Goal: Task Accomplishment & Management: Complete application form

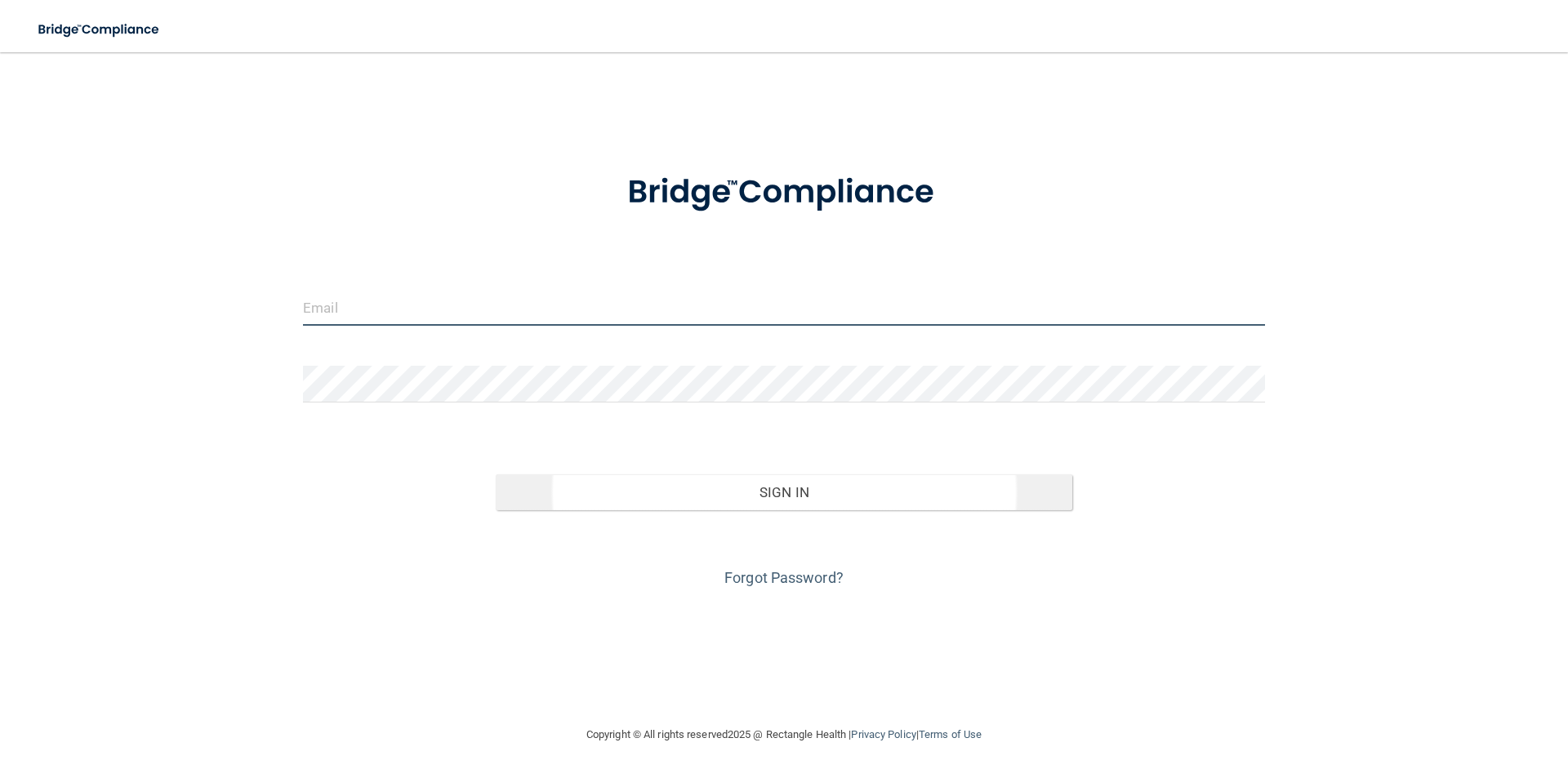
type input "[EMAIL_ADDRESS][DOMAIN_NAME]"
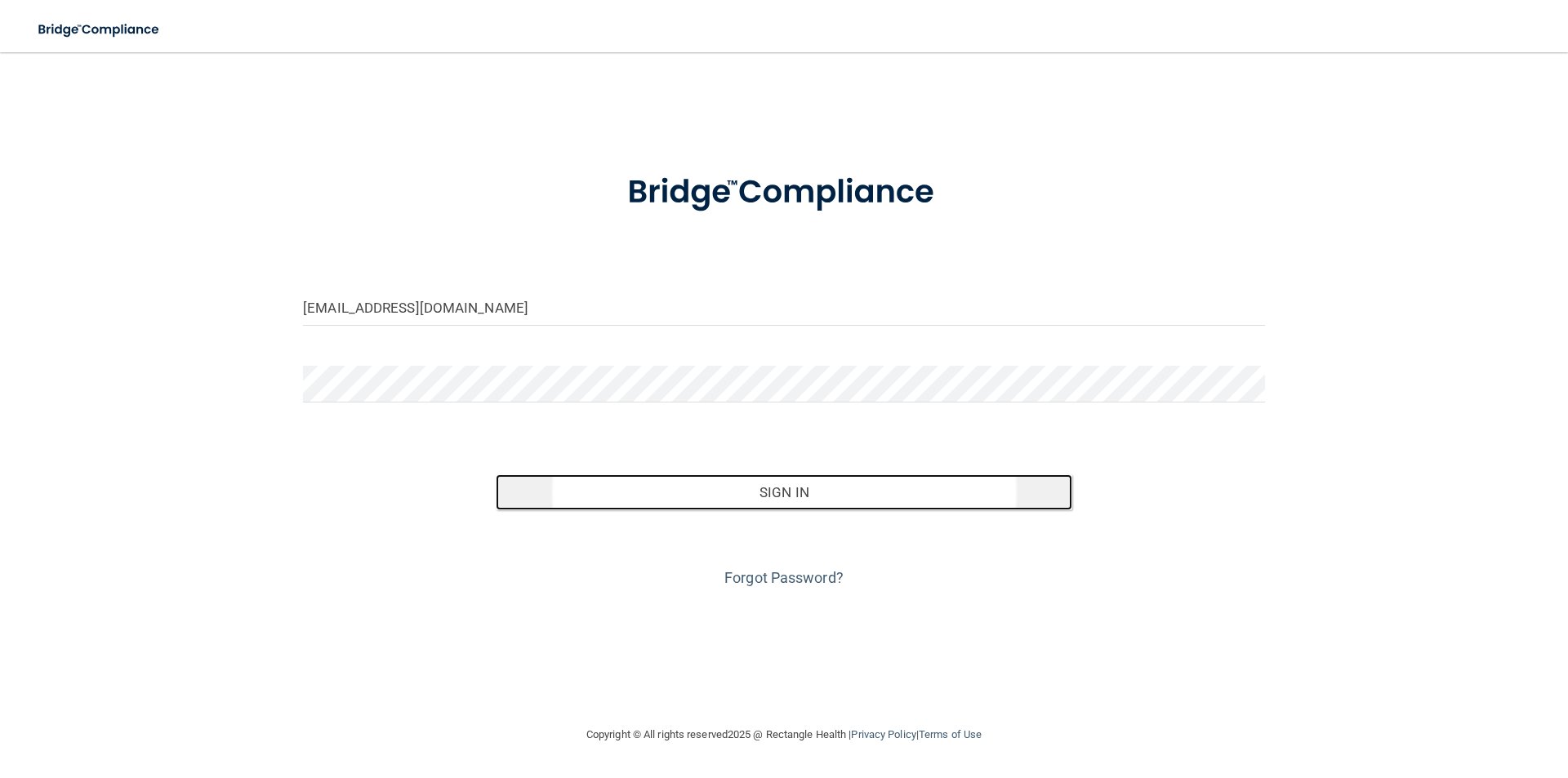
click at [796, 495] on button "Sign In" at bounding box center [784, 492] width 577 height 36
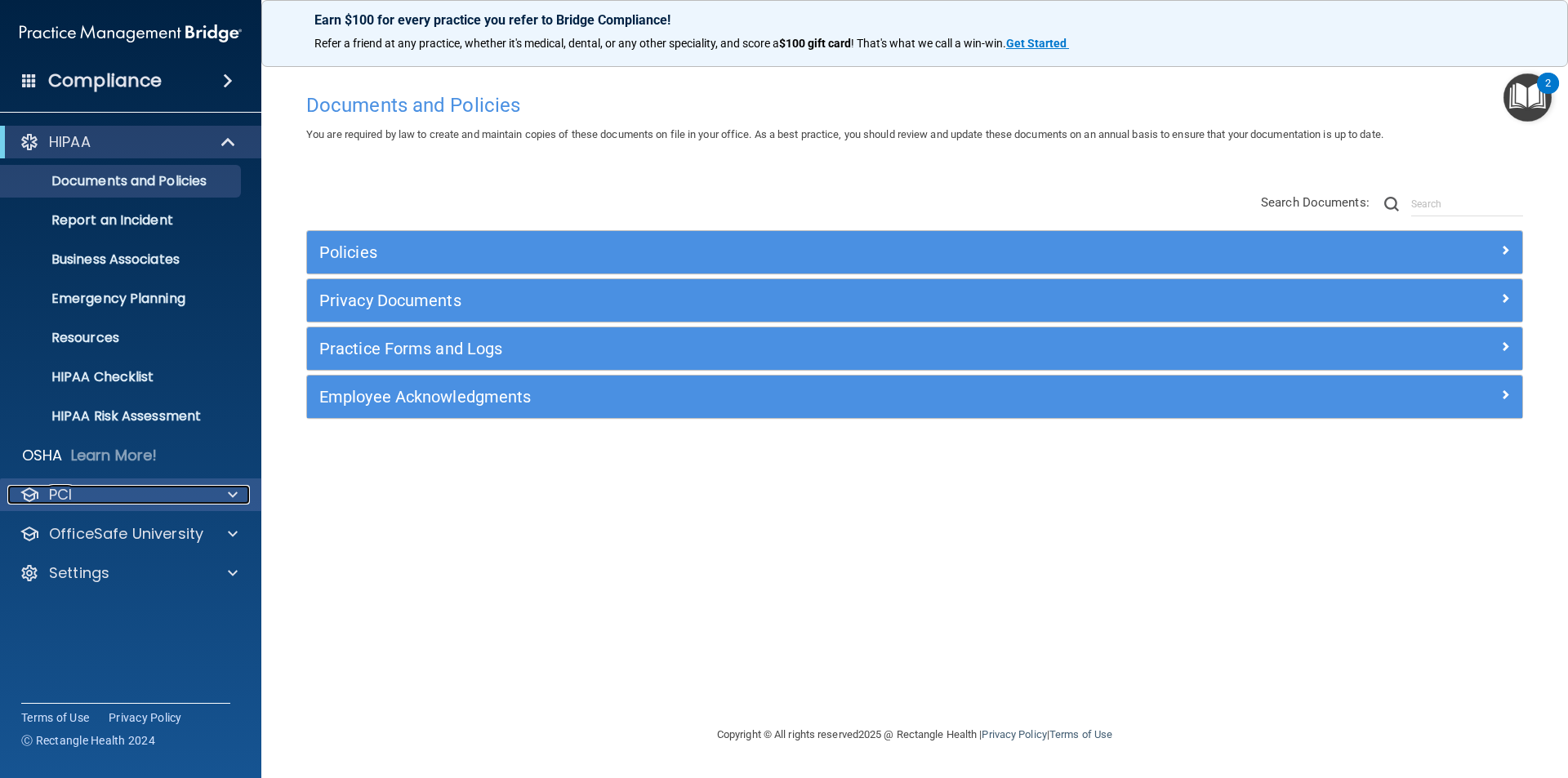
click at [137, 492] on div "PCI" at bounding box center [109, 494] width 203 height 20
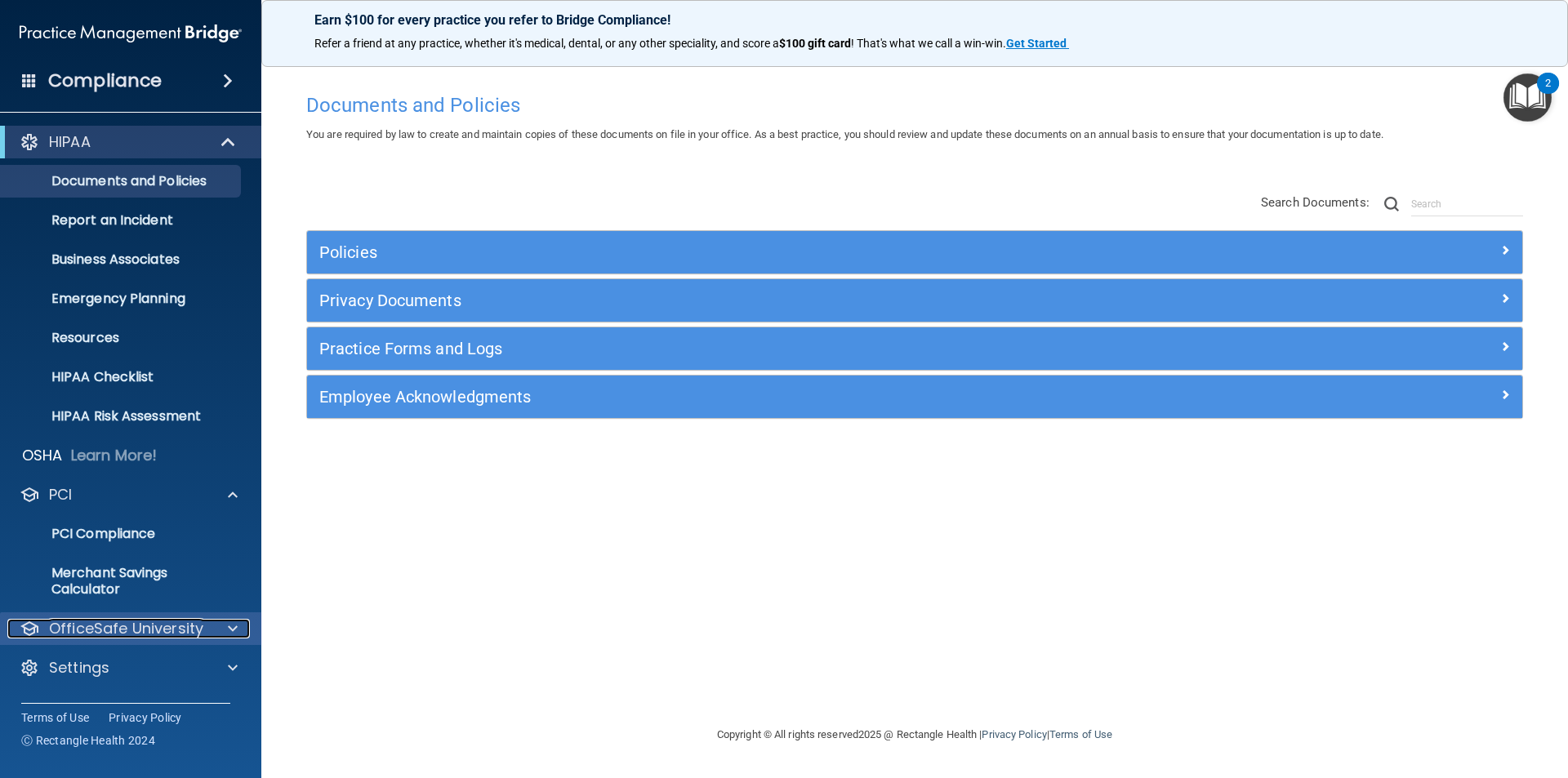
click at [231, 628] on span at bounding box center [233, 628] width 10 height 20
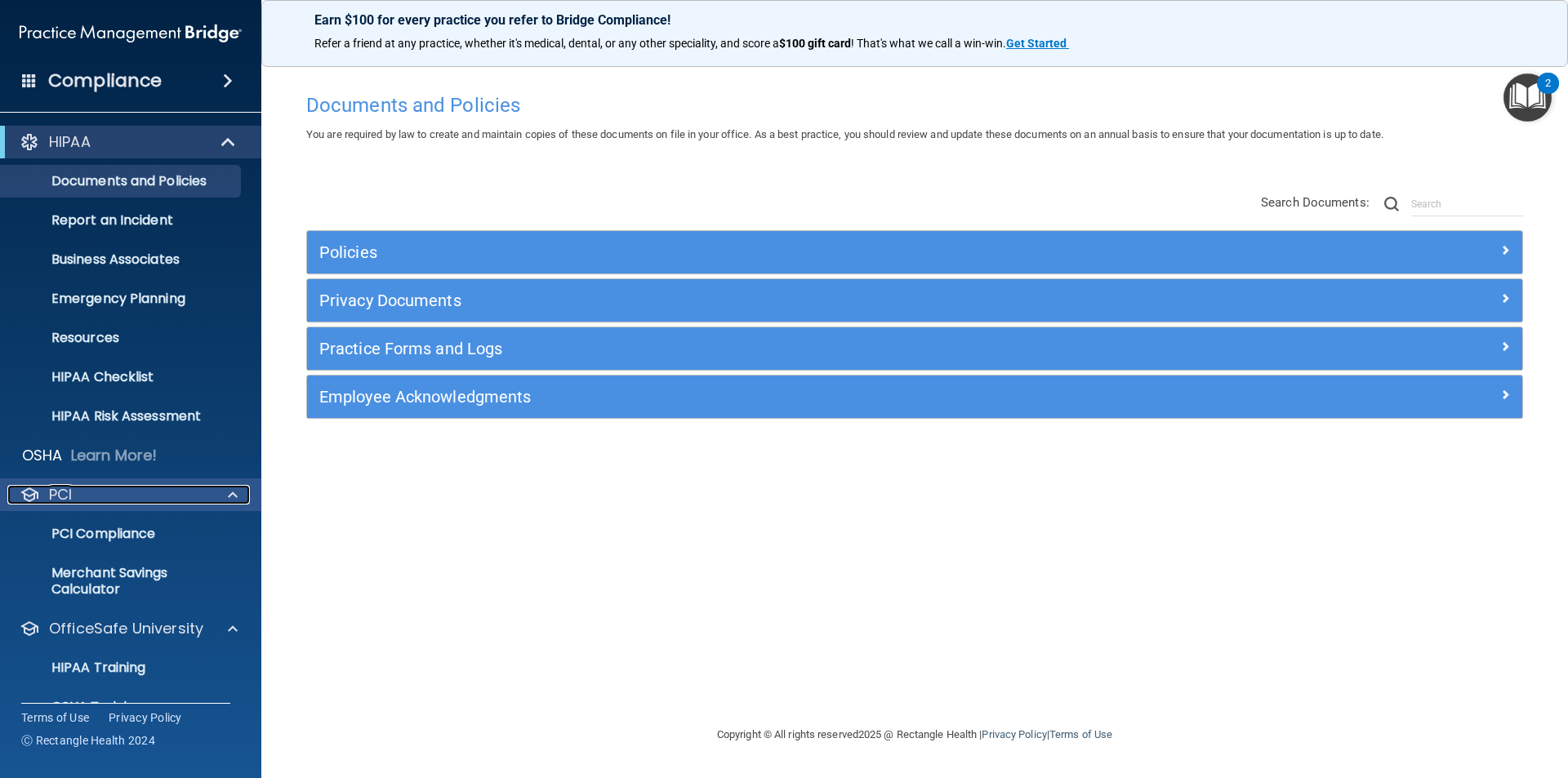
click at [235, 491] on span at bounding box center [233, 494] width 10 height 20
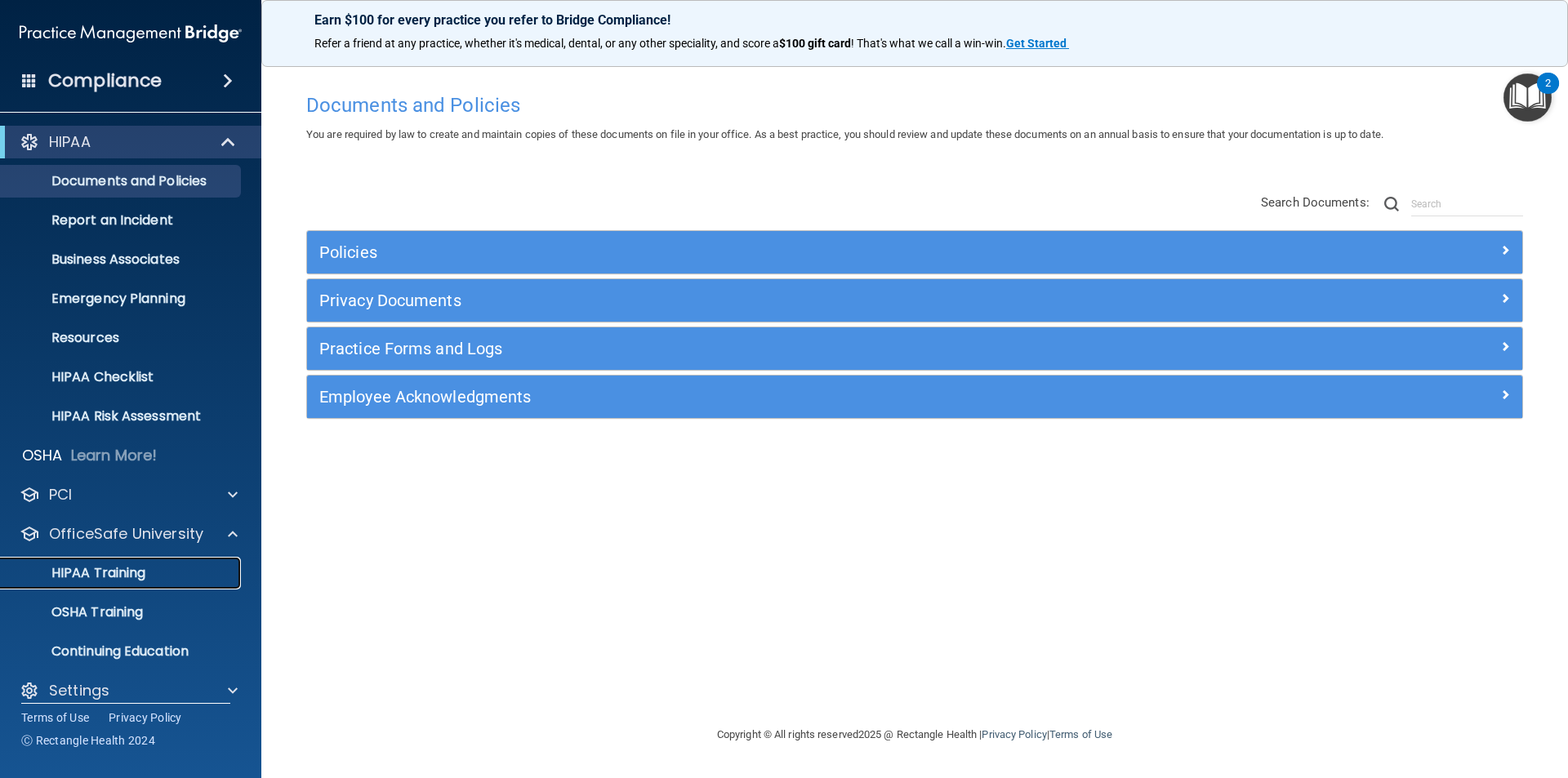
click at [116, 578] on p "HIPAA Training" at bounding box center [78, 573] width 135 height 16
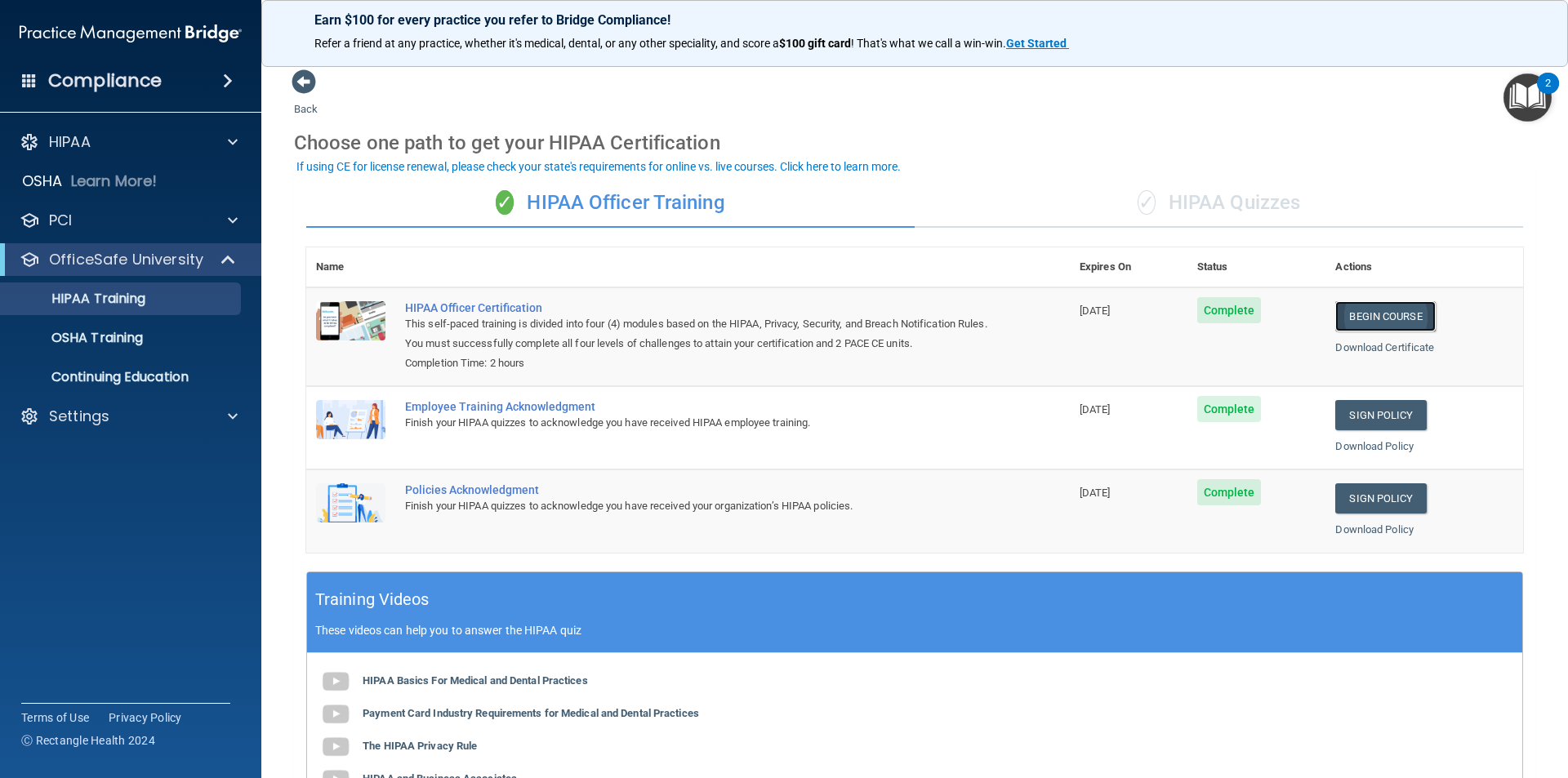
click at [1360, 322] on link "Begin Course" at bounding box center [1385, 316] width 100 height 30
click at [57, 430] on div "Settings" at bounding box center [131, 417] width 262 height 33
click at [89, 418] on p "Settings" at bounding box center [79, 417] width 60 height 20
click at [80, 576] on p "Sign Out" at bounding box center [122, 573] width 223 height 16
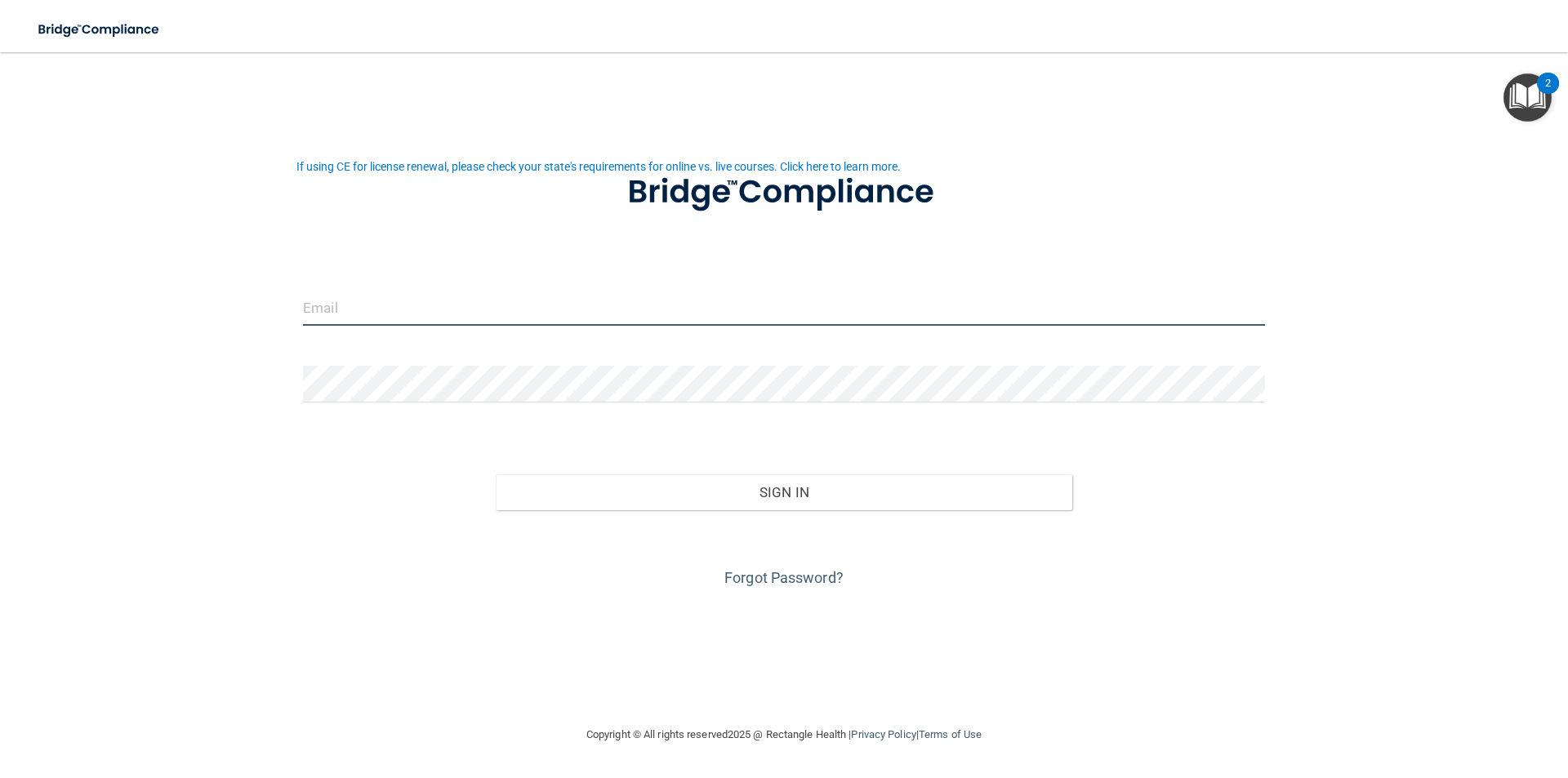
type input "[EMAIL_ADDRESS][DOMAIN_NAME]"
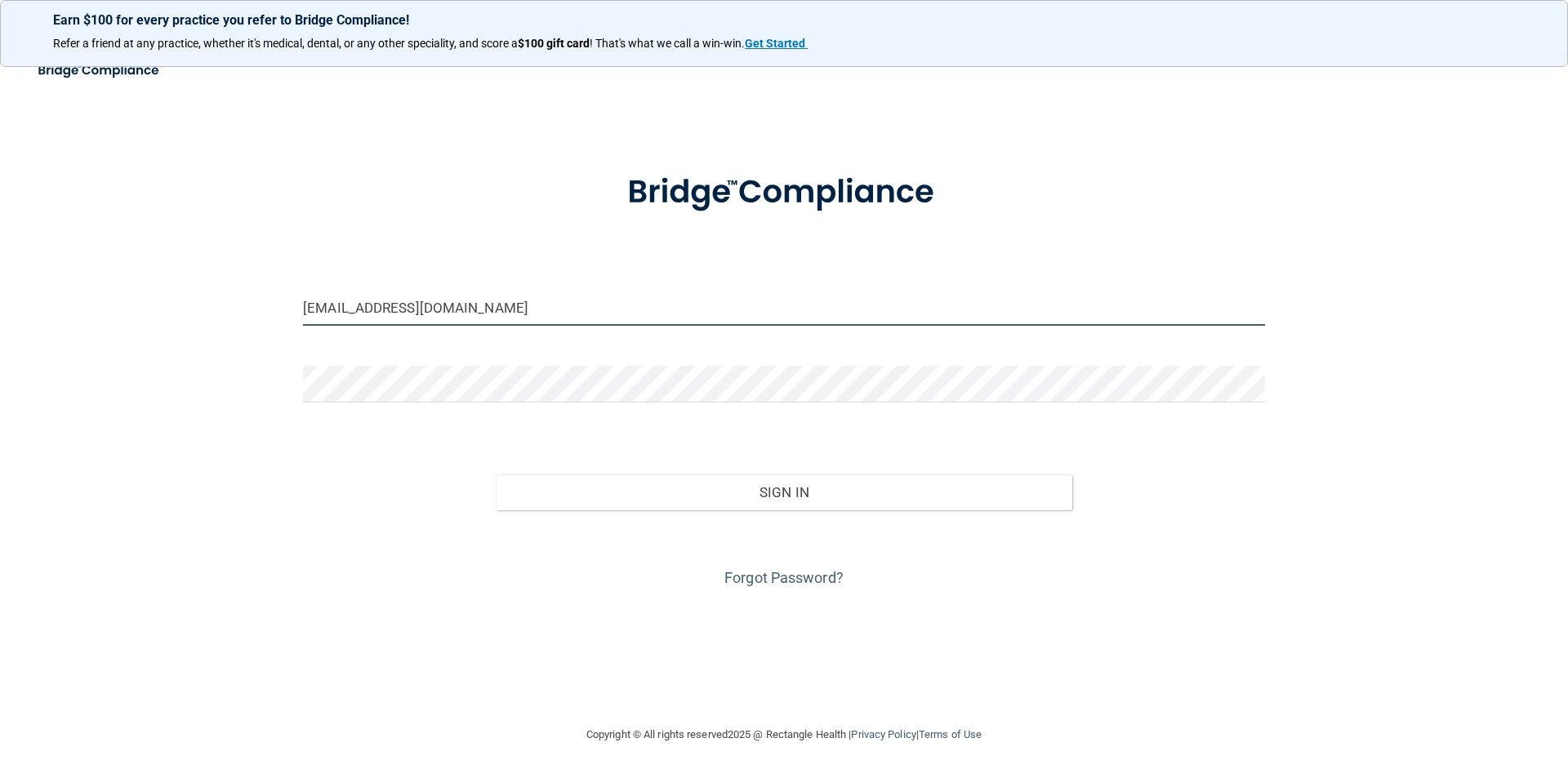
click at [565, 302] on input "carrelfamilychiropractic@gmail.com" at bounding box center [784, 307] width 962 height 37
drag, startPoint x: 549, startPoint y: 303, endPoint x: 277, endPoint y: 318, distance: 272.4
click at [277, 318] on div "carrelfamilychiropractic@gmail.com Invalid email/password. You don't have permi…" at bounding box center [784, 388] width 1503 height 640
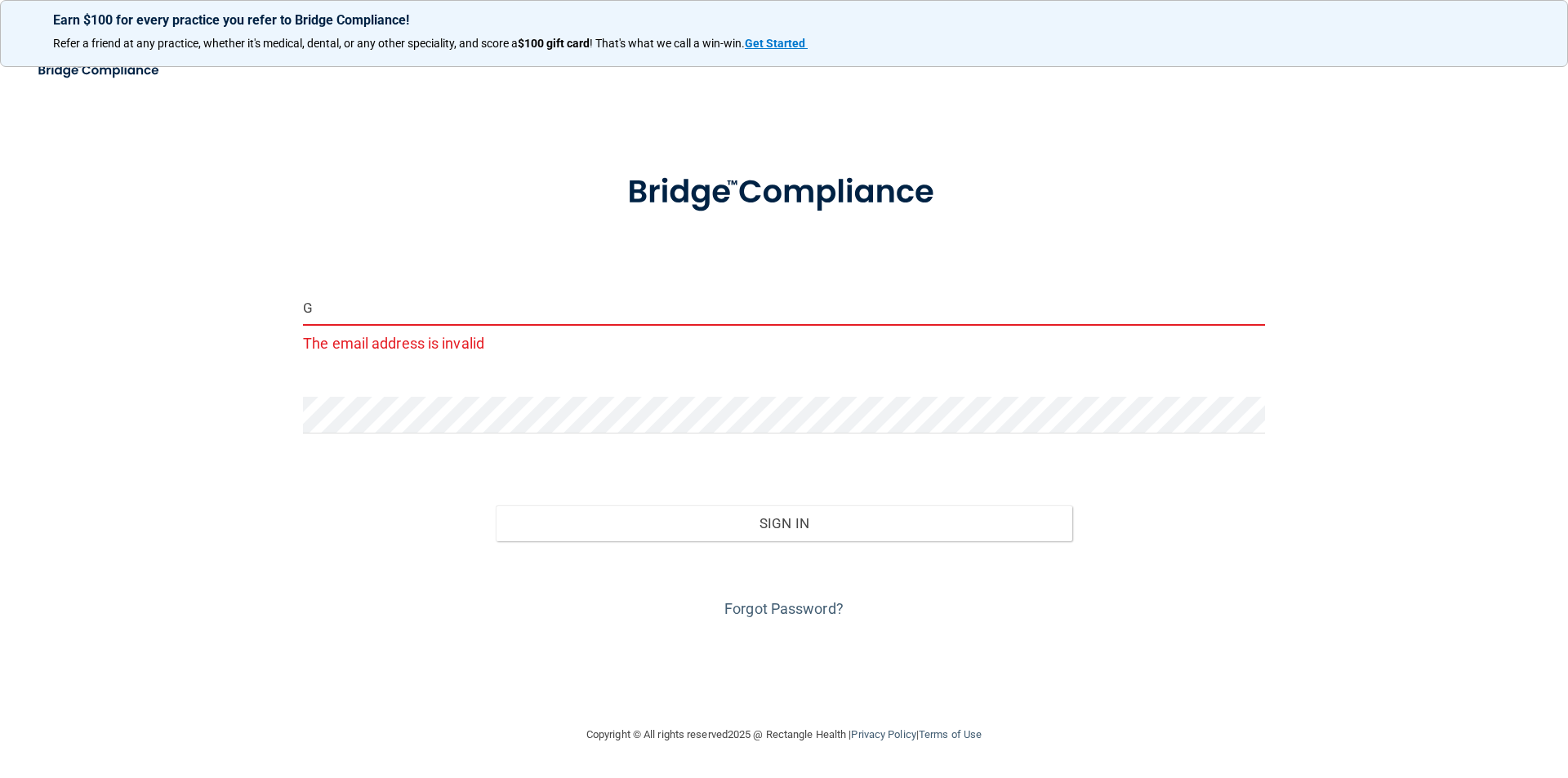
type input "[EMAIL_ADDRESS][DOMAIN_NAME]"
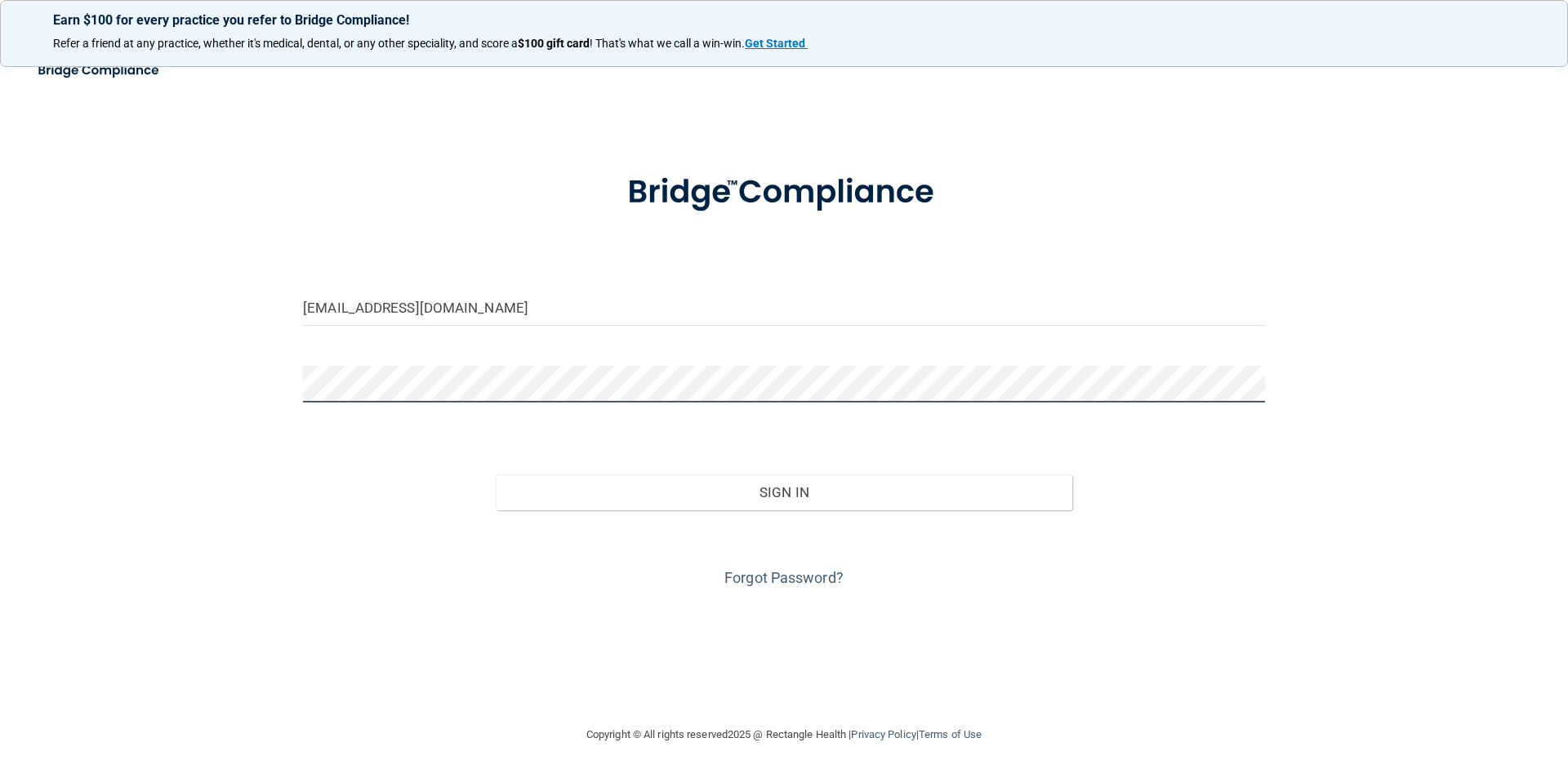
click at [296, 406] on div at bounding box center [784, 391] width 987 height 49
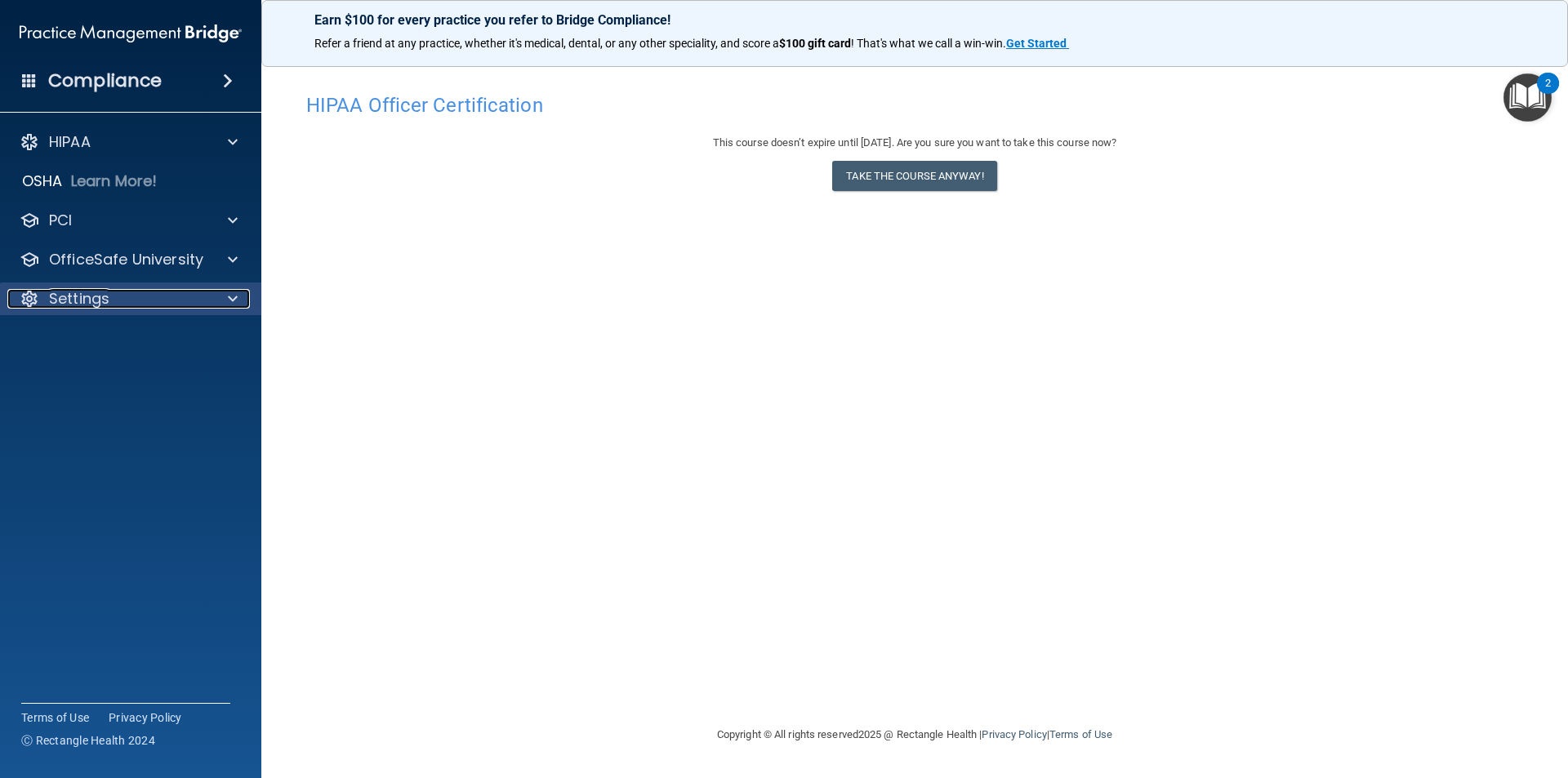
click at [66, 302] on p "Settings" at bounding box center [79, 299] width 60 height 20
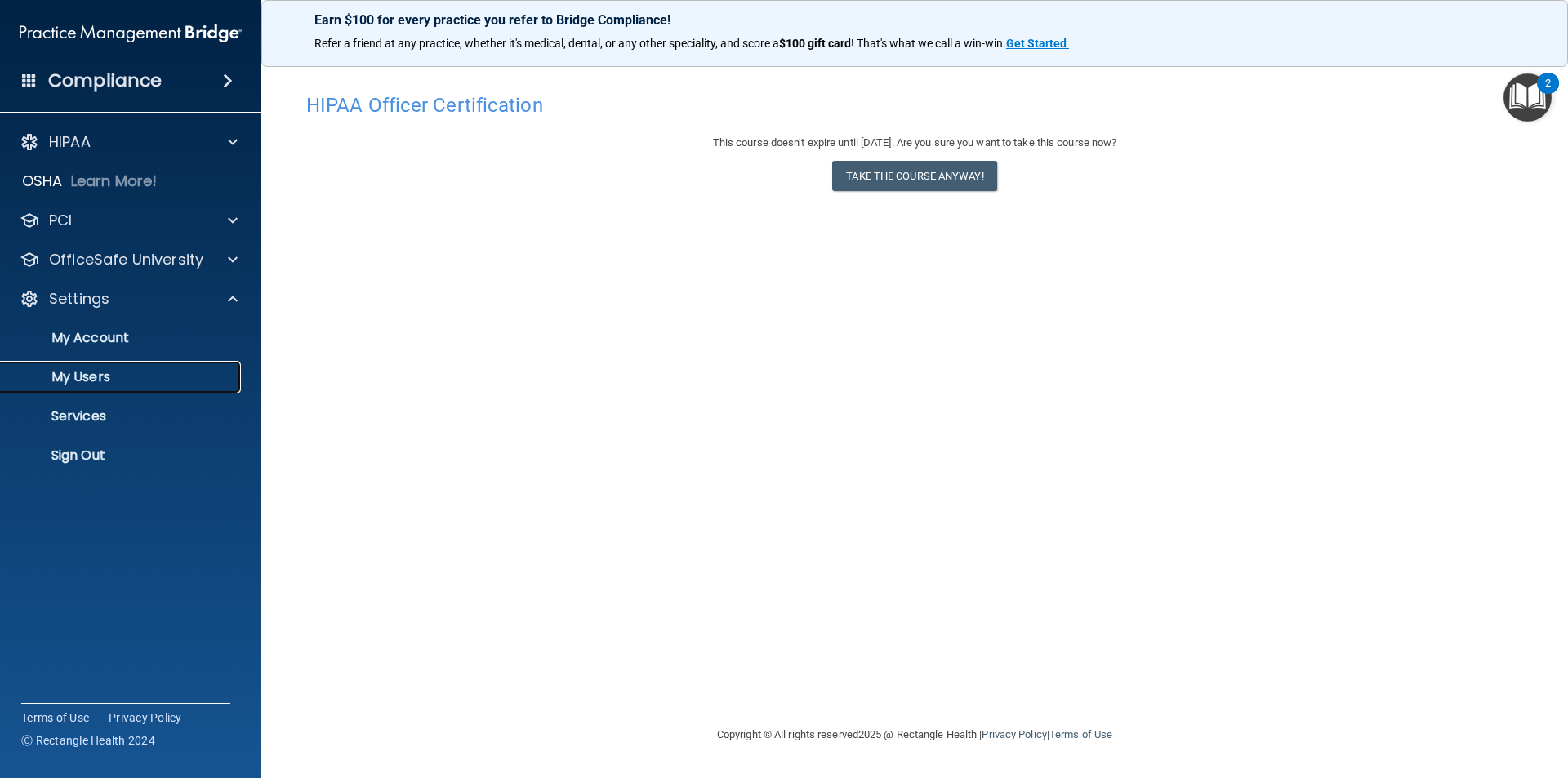
click at [60, 375] on p "My Users" at bounding box center [122, 378] width 223 height 16
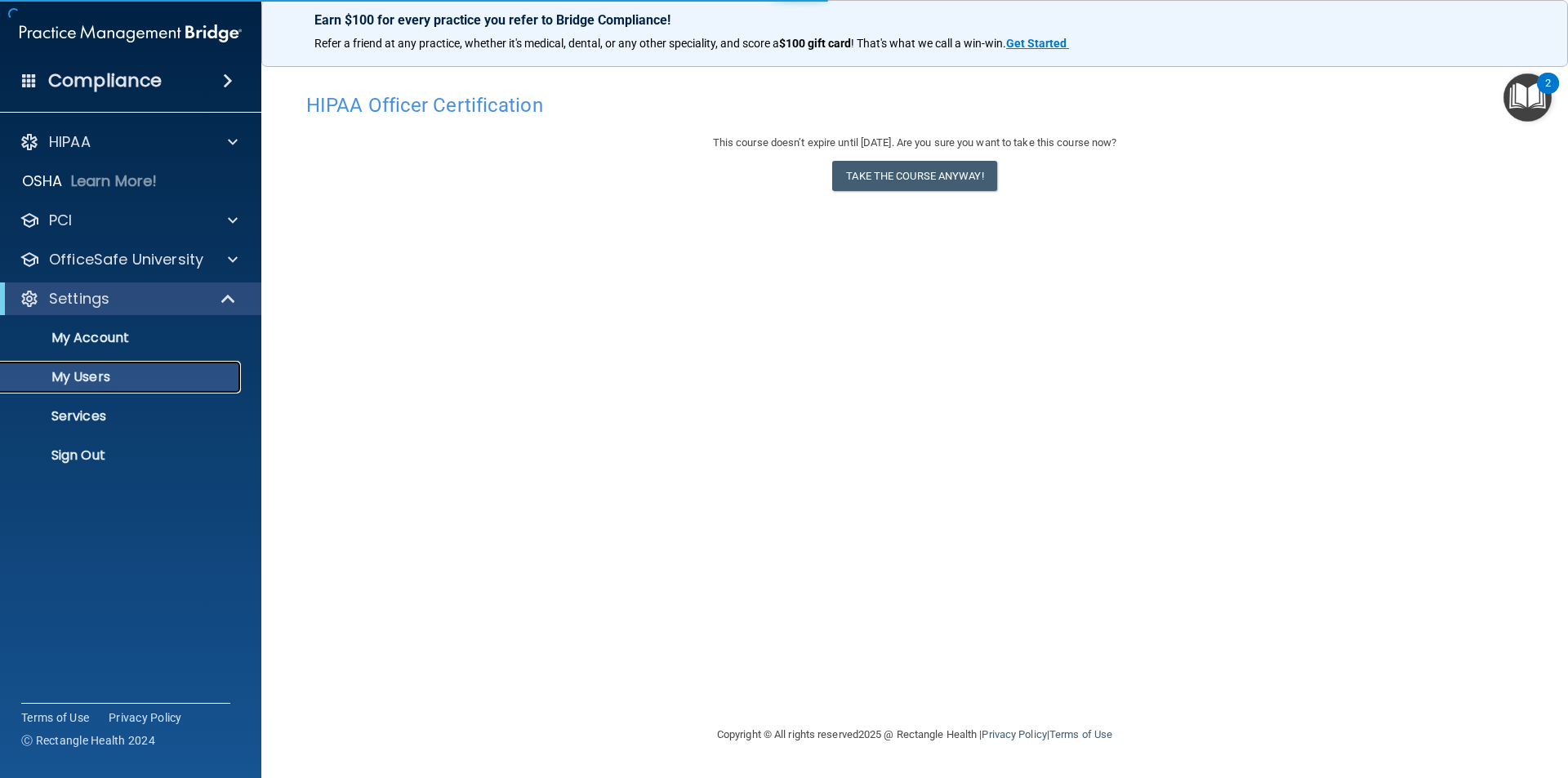
select select "20"
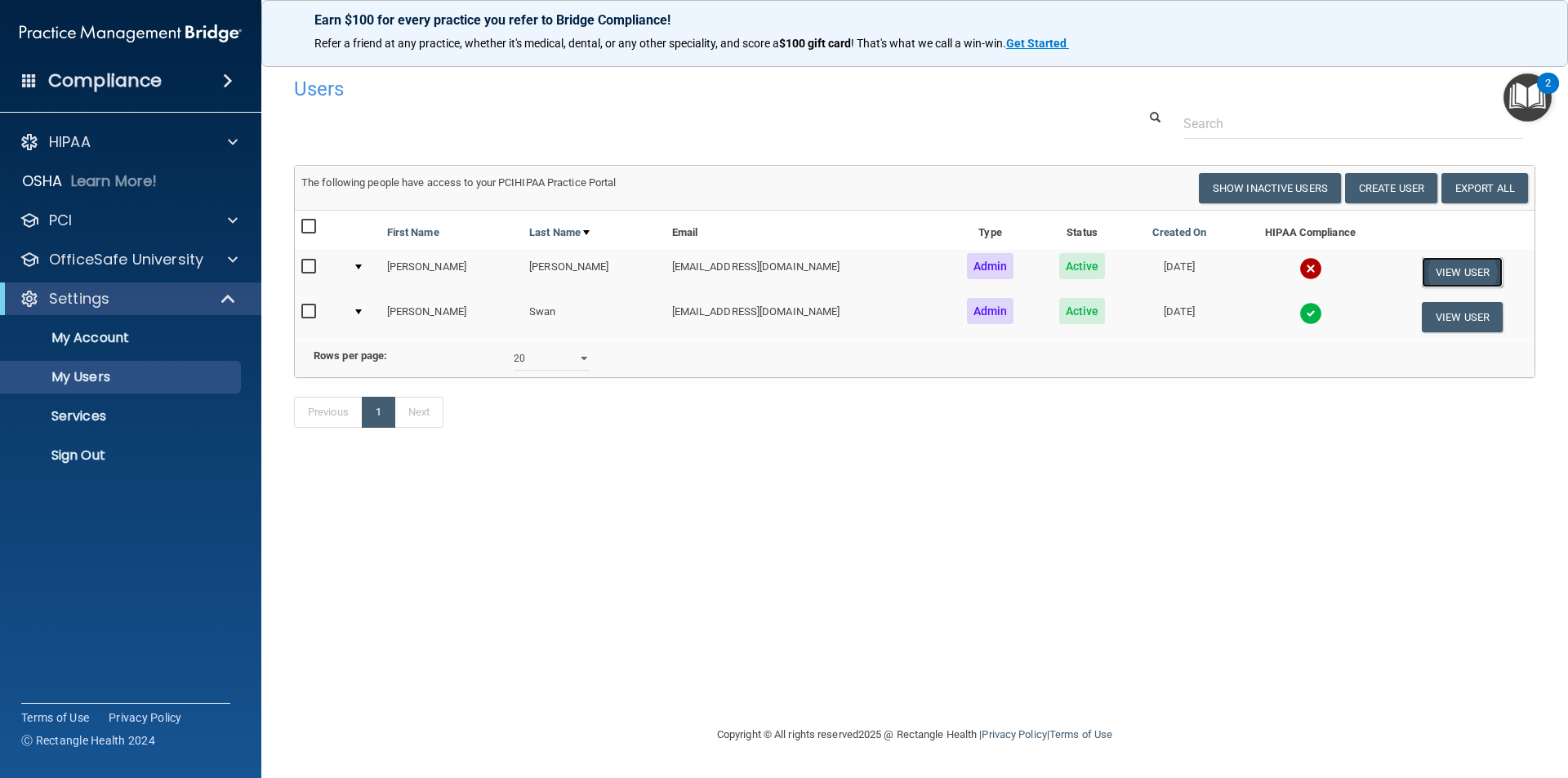
click at [1469, 276] on button "View User" at bounding box center [1462, 272] width 81 height 30
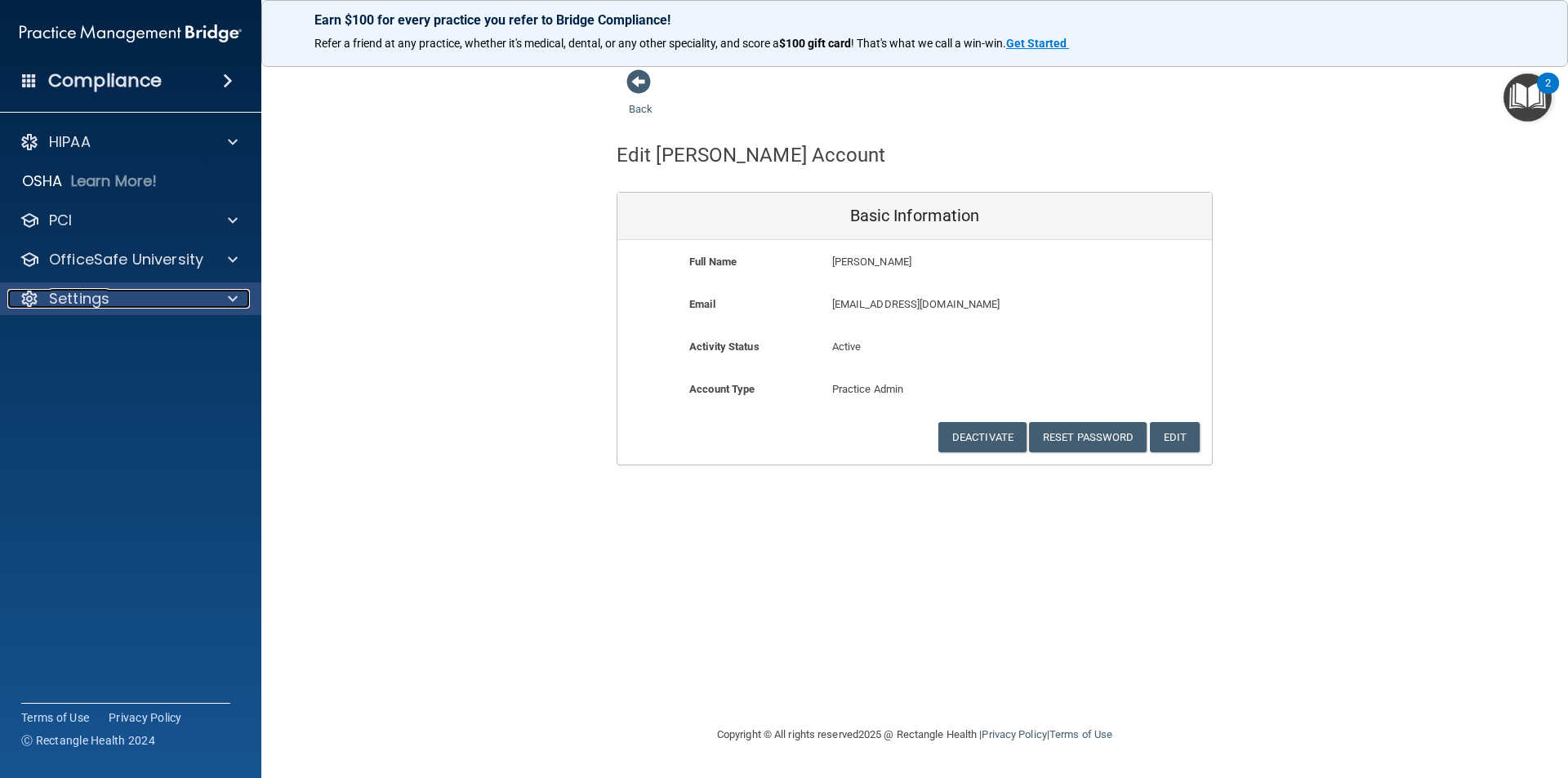
click at [66, 299] on p "Settings" at bounding box center [79, 299] width 60 height 20
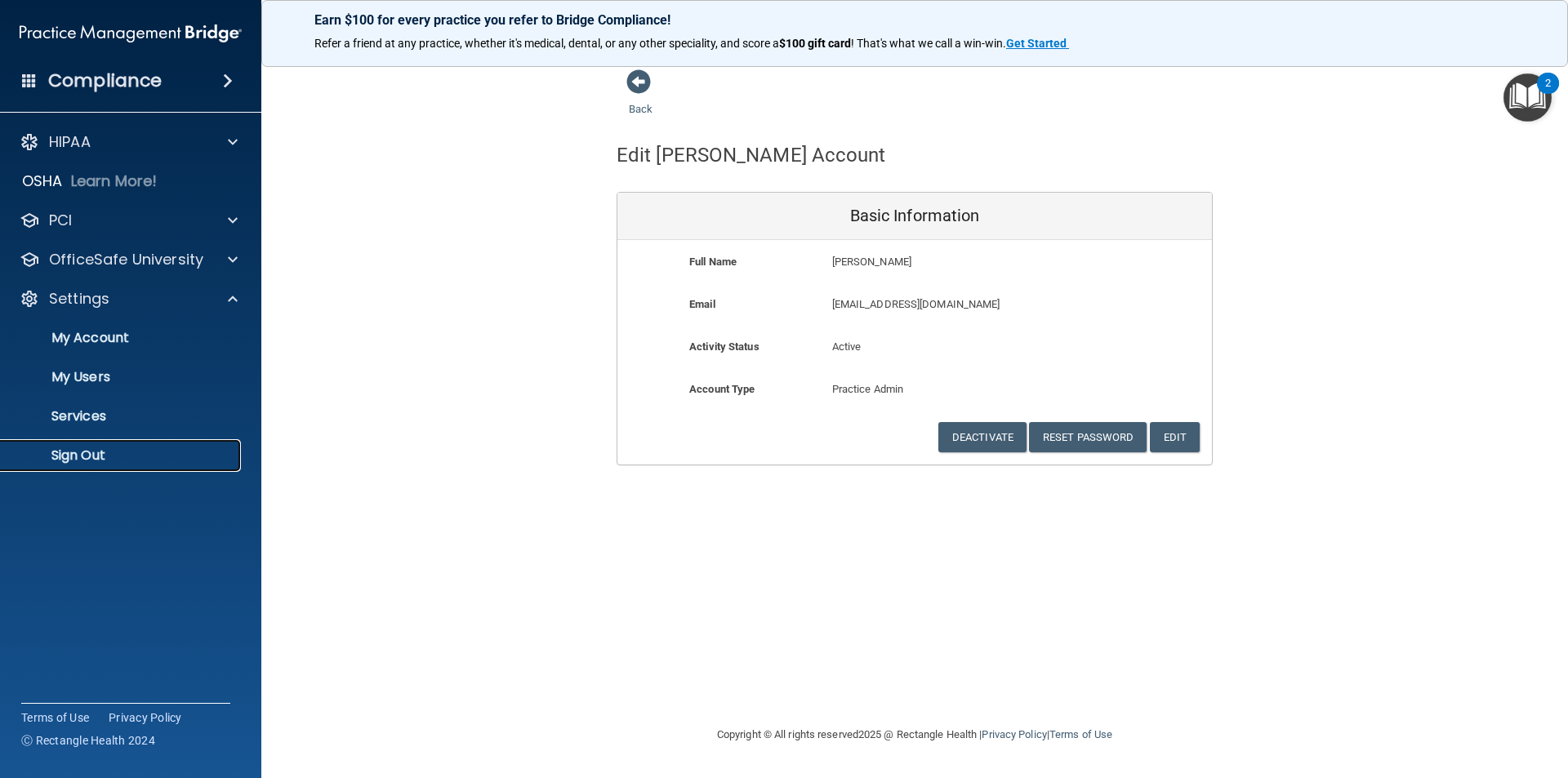
click at [81, 457] on p "Sign Out" at bounding box center [122, 455] width 223 height 16
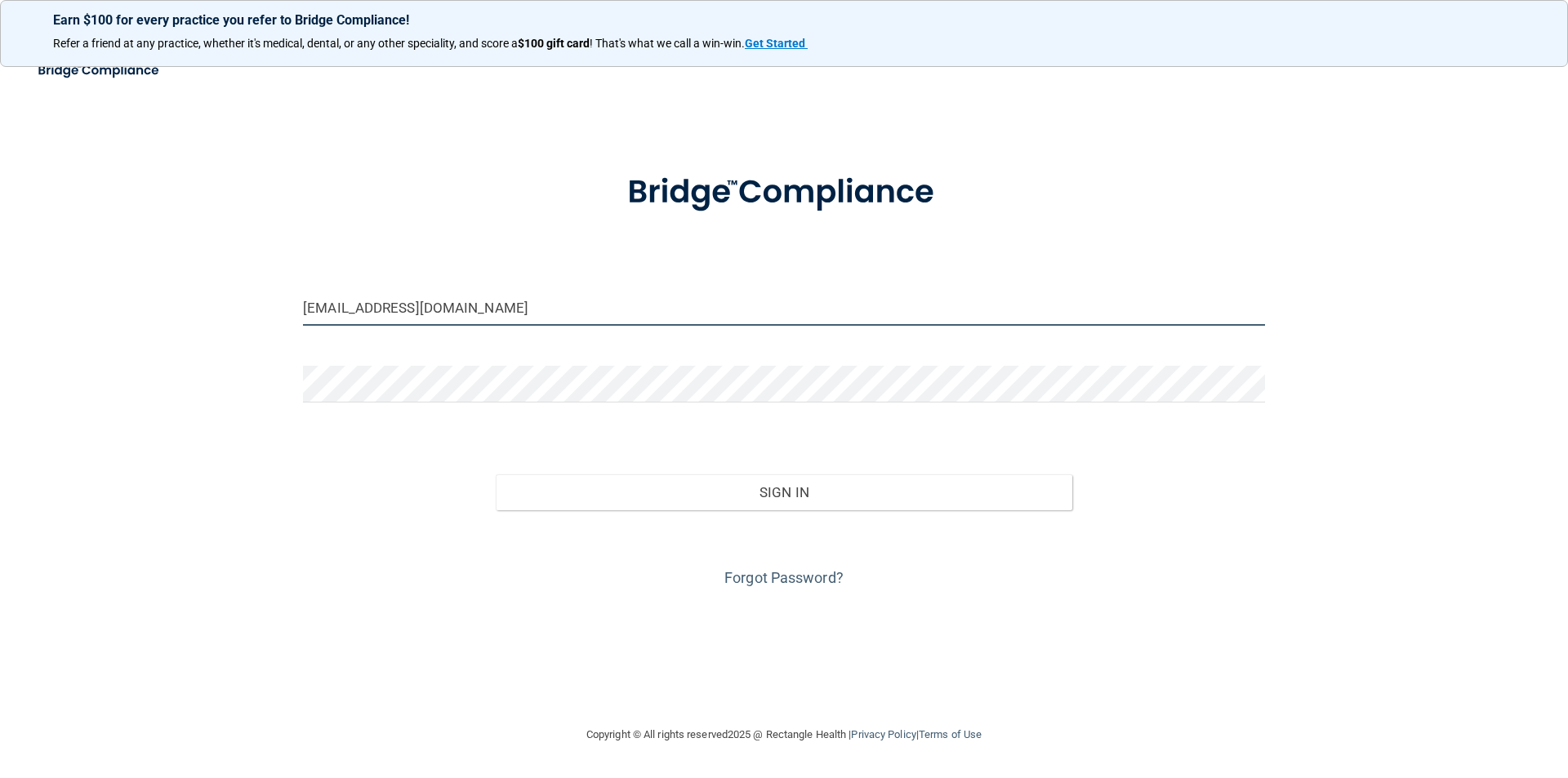
click at [541, 301] on input "carrelfamilychiropractic@gmail.com" at bounding box center [784, 307] width 962 height 37
drag, startPoint x: 541, startPoint y: 301, endPoint x: 265, endPoint y: 286, distance: 276.4
click at [265, 290] on div "carrelfamilychiropractic@gmail.com Invalid email/password. You don't have permi…" at bounding box center [784, 388] width 1503 height 640
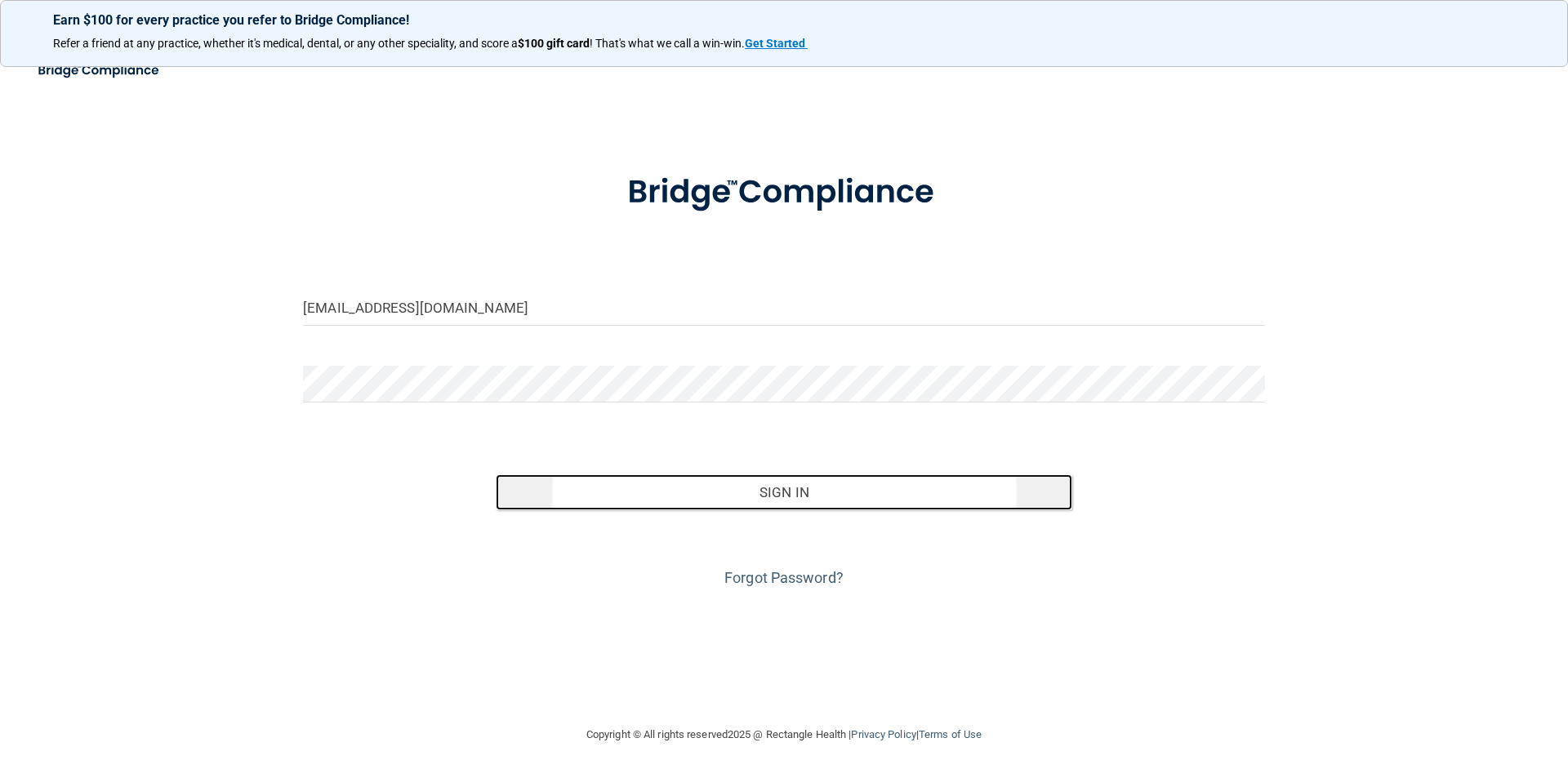
click at [785, 498] on button "Sign In" at bounding box center [784, 492] width 577 height 36
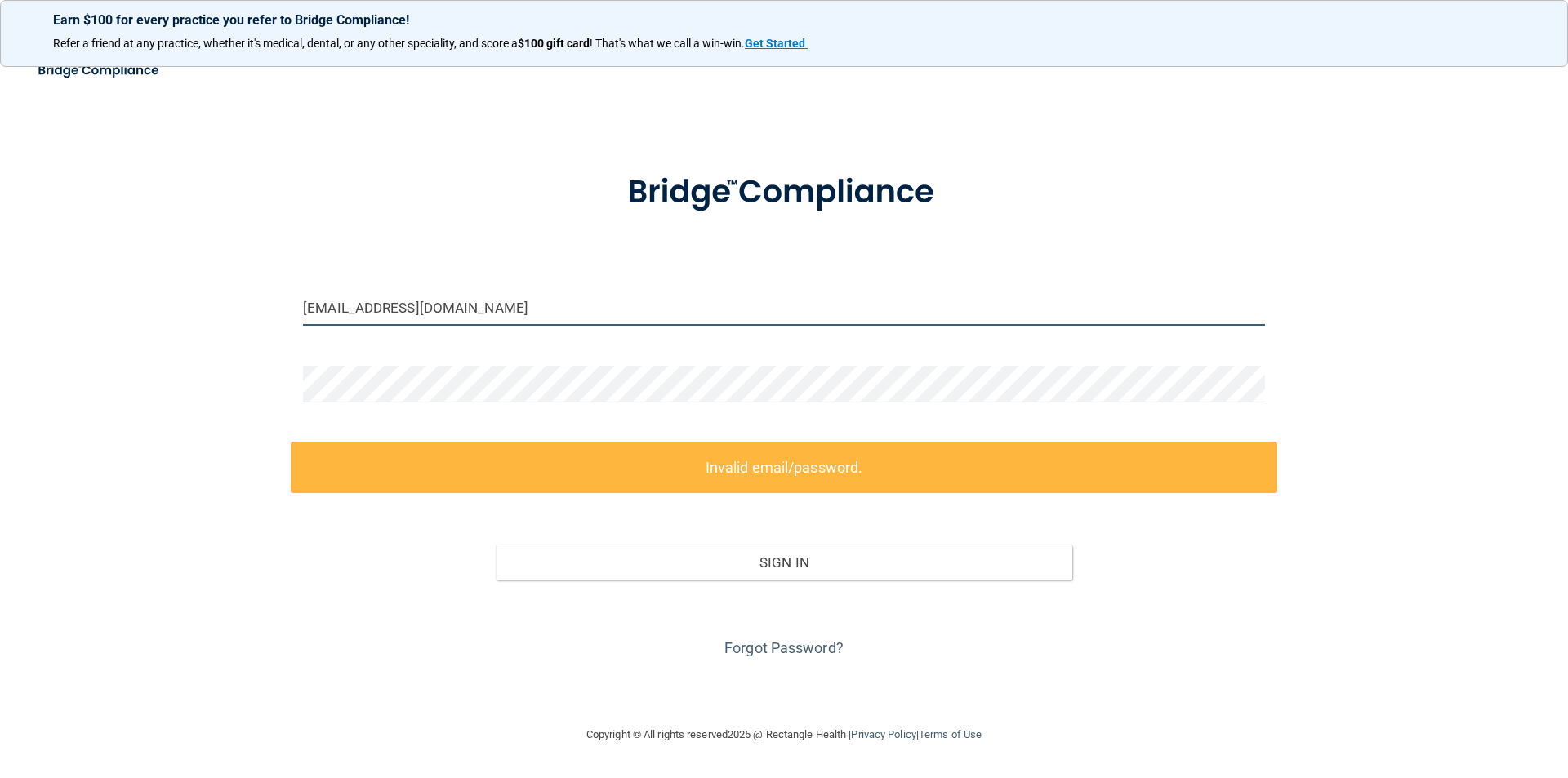
drag, startPoint x: 355, startPoint y: 311, endPoint x: 365, endPoint y: 311, distance: 10.0
click at [352, 311] on input "gploeger@gmail.com" at bounding box center [784, 307] width 962 height 37
click at [361, 307] on input "gploeger@gmail.com" at bounding box center [784, 307] width 962 height 37
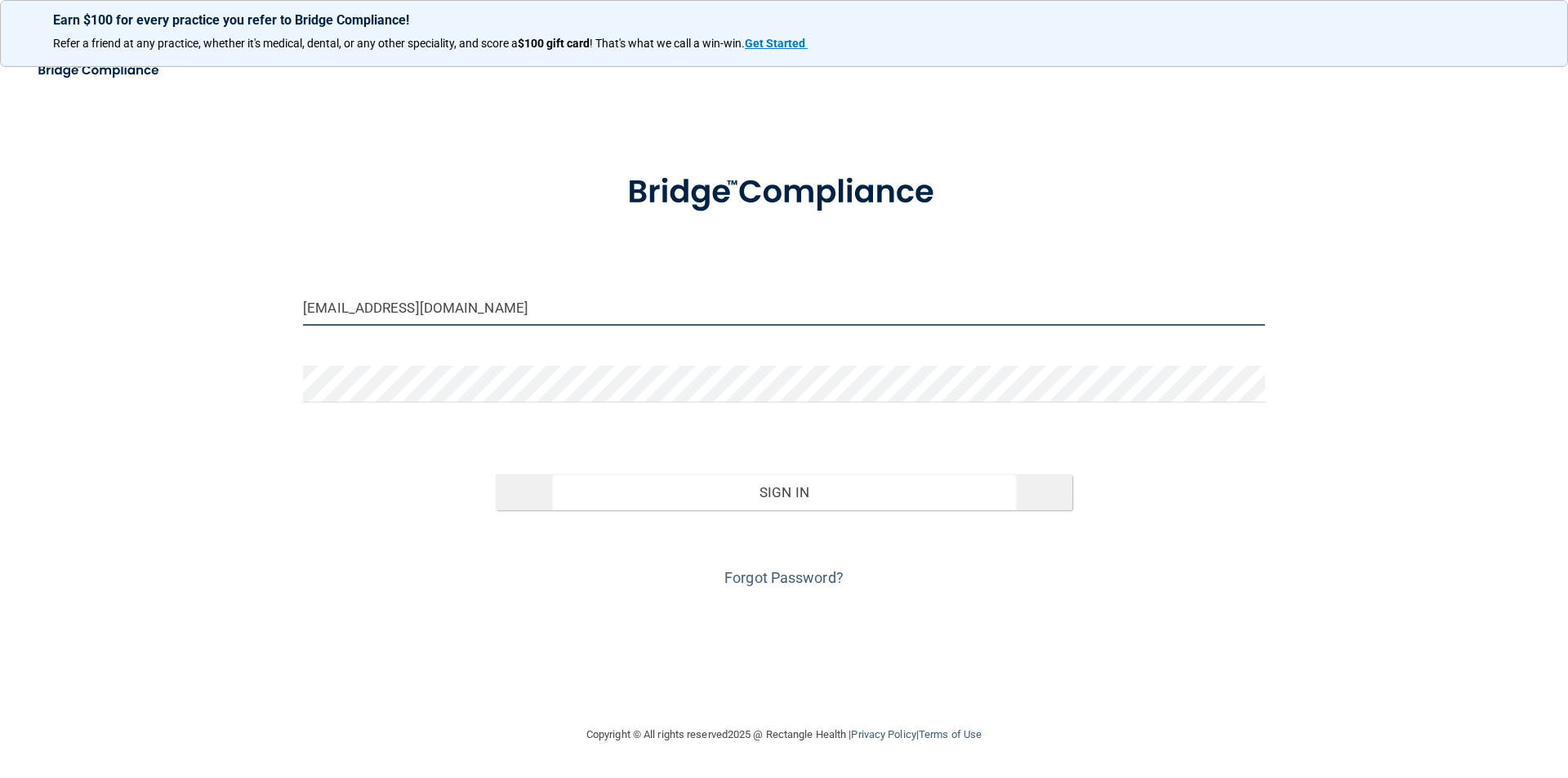
type input "[EMAIL_ADDRESS][DOMAIN_NAME]"
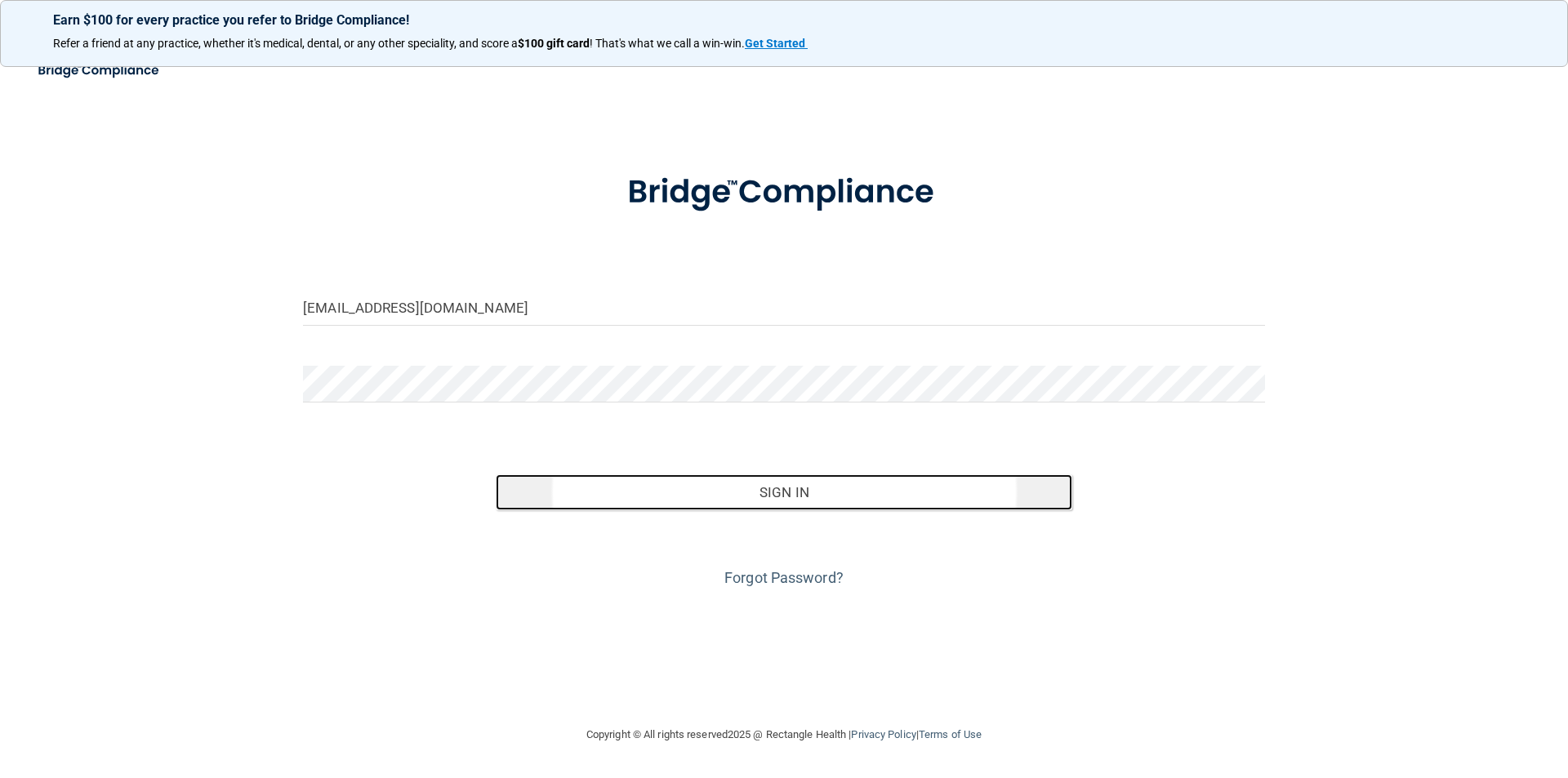
click at [804, 502] on button "Sign In" at bounding box center [784, 492] width 577 height 36
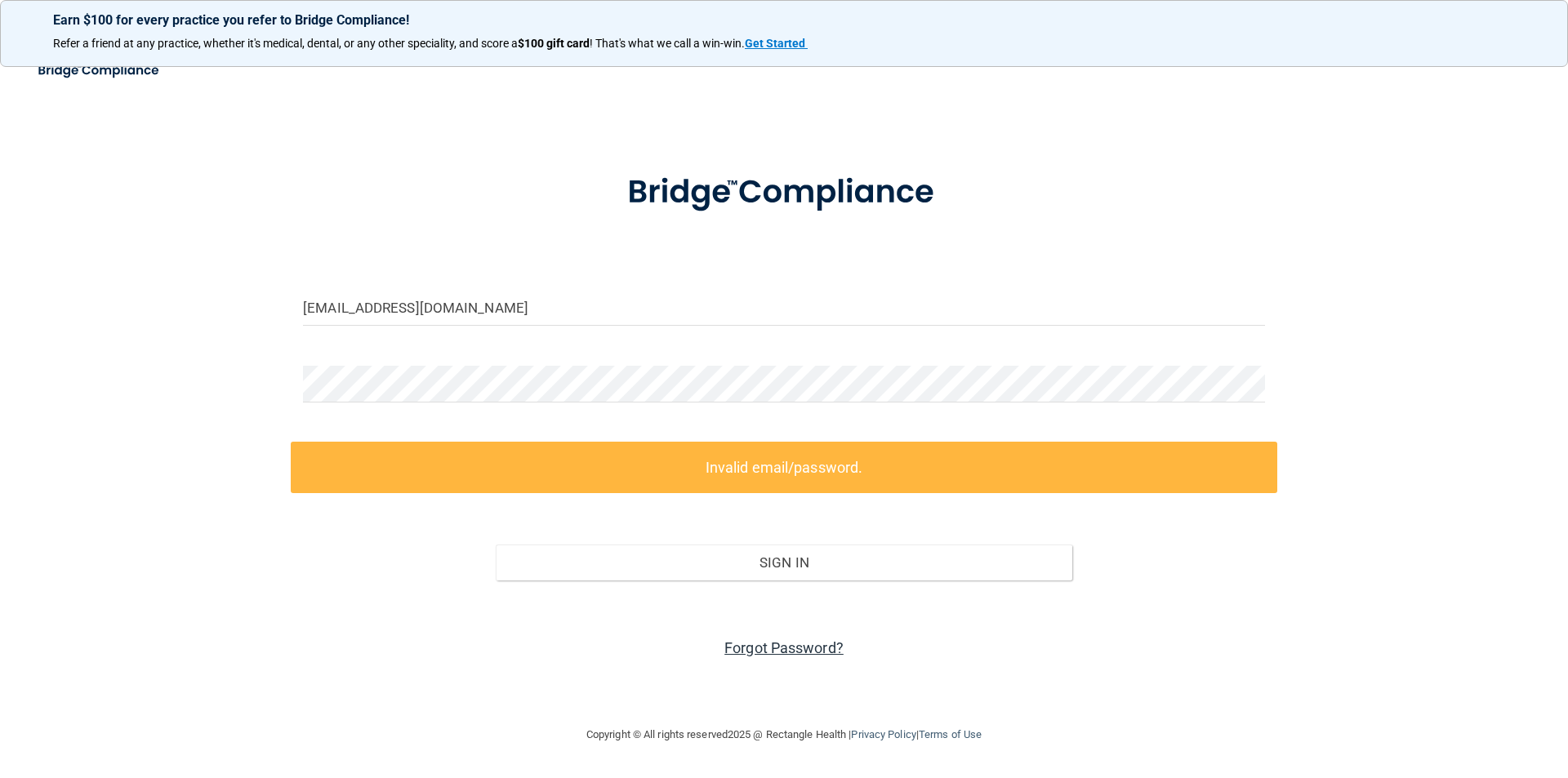
click at [761, 642] on link "Forgot Password?" at bounding box center [784, 647] width 119 height 17
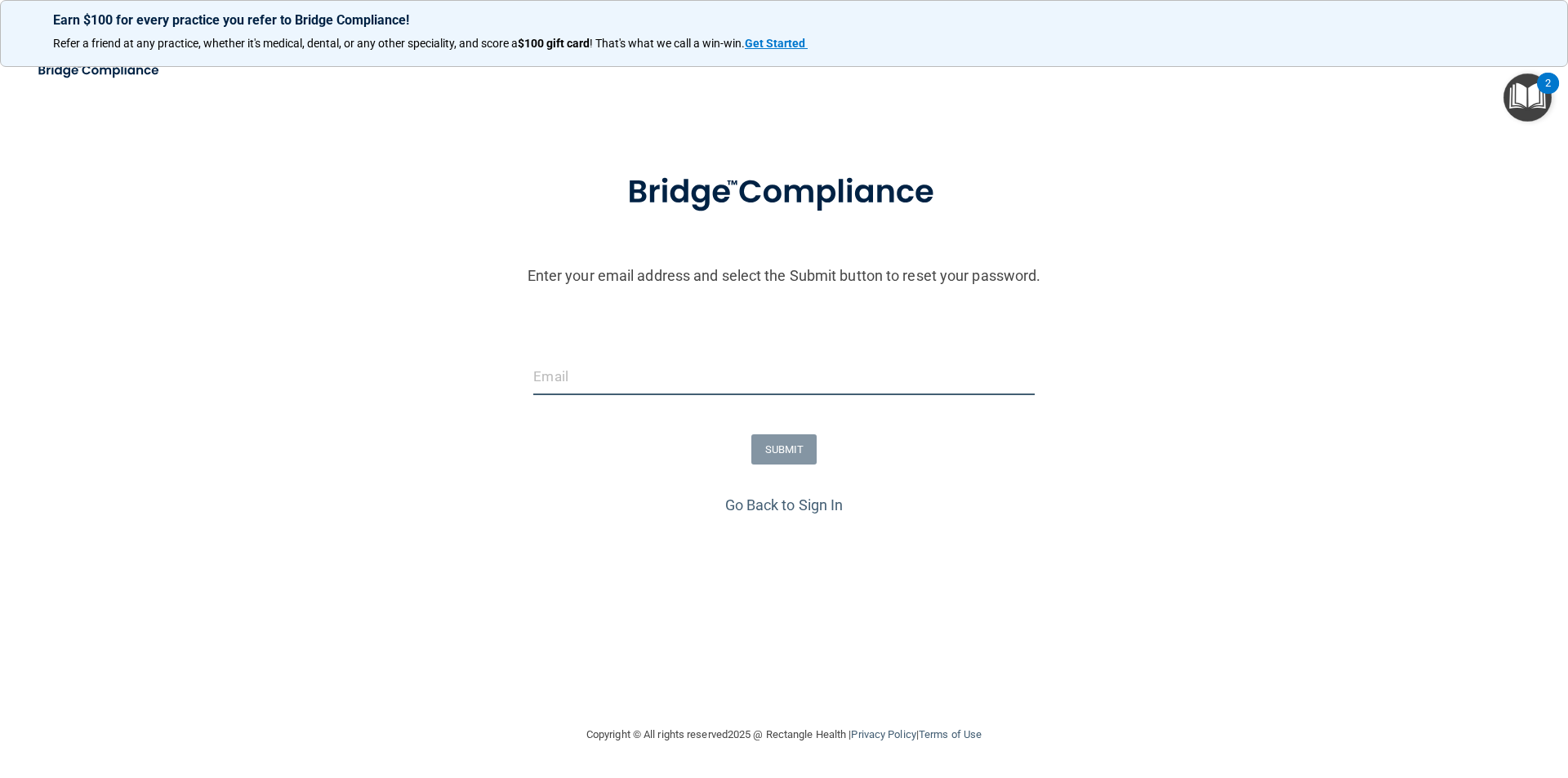
click at [565, 387] on input "email" at bounding box center [783, 377] width 500 height 37
type input "[EMAIL_ADDRESS][DOMAIN_NAME]"
click at [786, 452] on button "SUBMIT" at bounding box center [784, 449] width 66 height 30
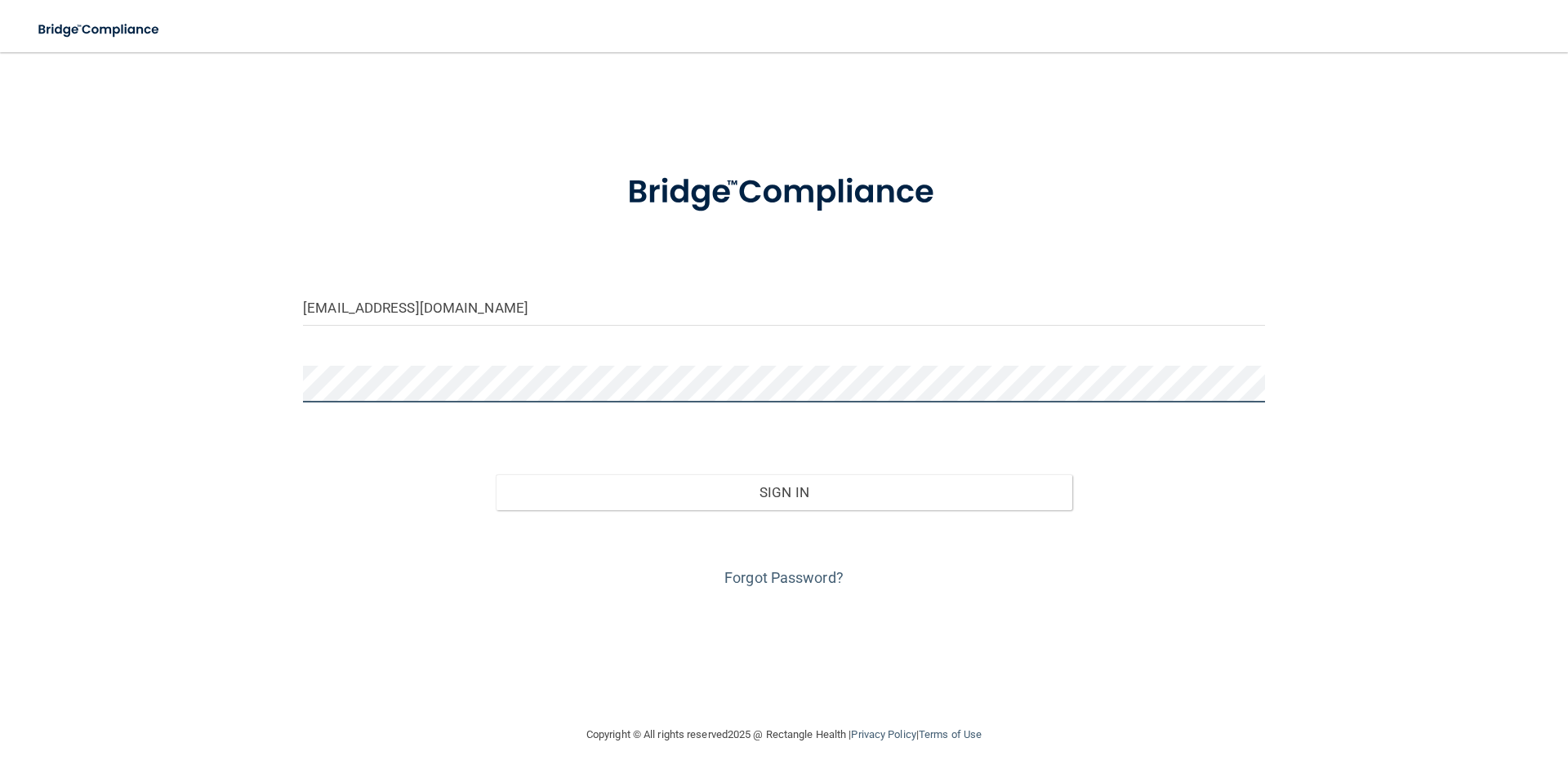
click at [240, 378] on div "[EMAIL_ADDRESS][DOMAIN_NAME] Invalid email/password. You don't have permission …" at bounding box center [784, 388] width 1503 height 640
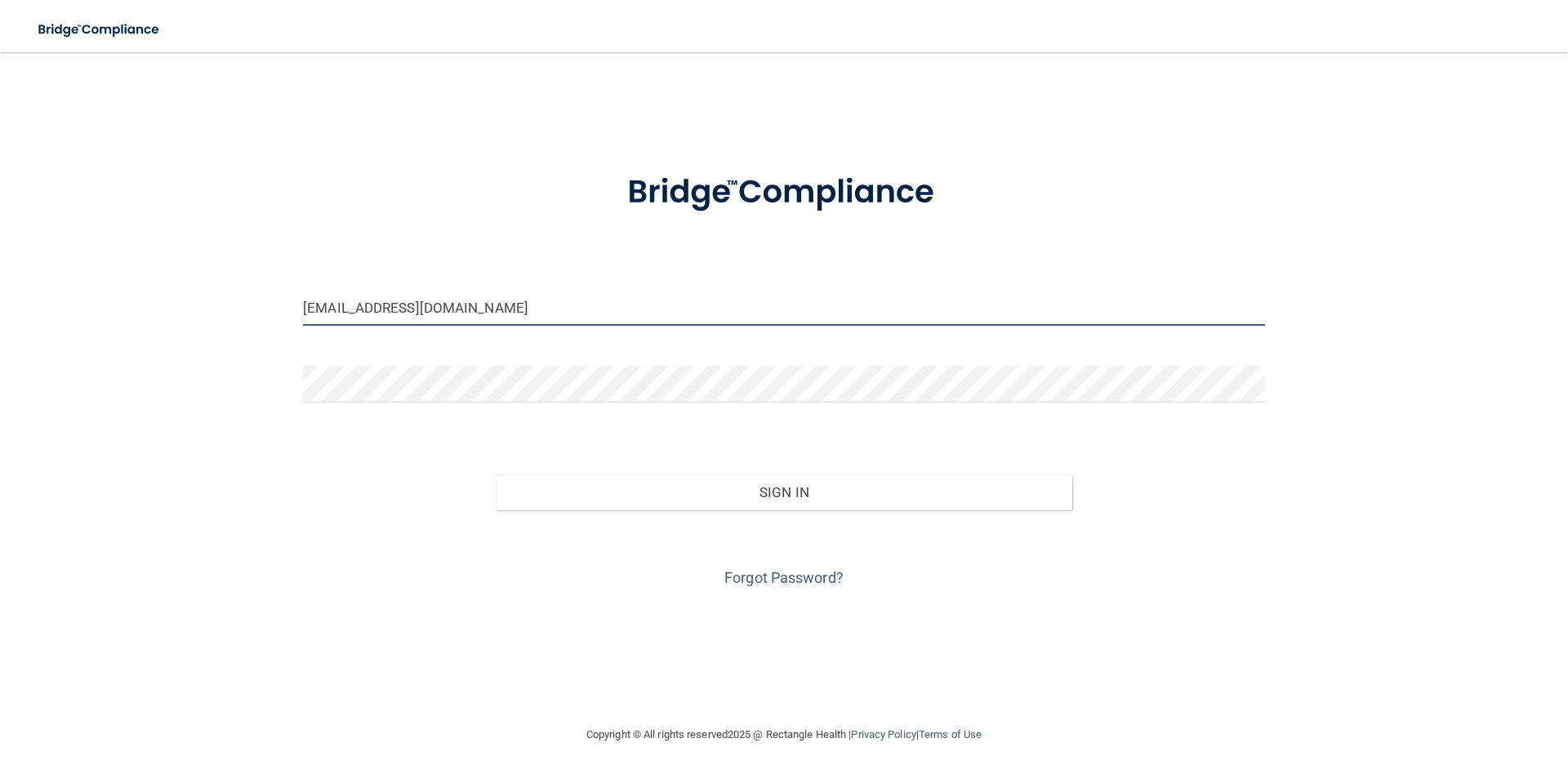
drag, startPoint x: 535, startPoint y: 315, endPoint x: 150, endPoint y: 291, distance: 385.7
click at [150, 291] on div "[EMAIL_ADDRESS][DOMAIN_NAME] Invalid email/password. You don't have permission …" at bounding box center [784, 388] width 1503 height 640
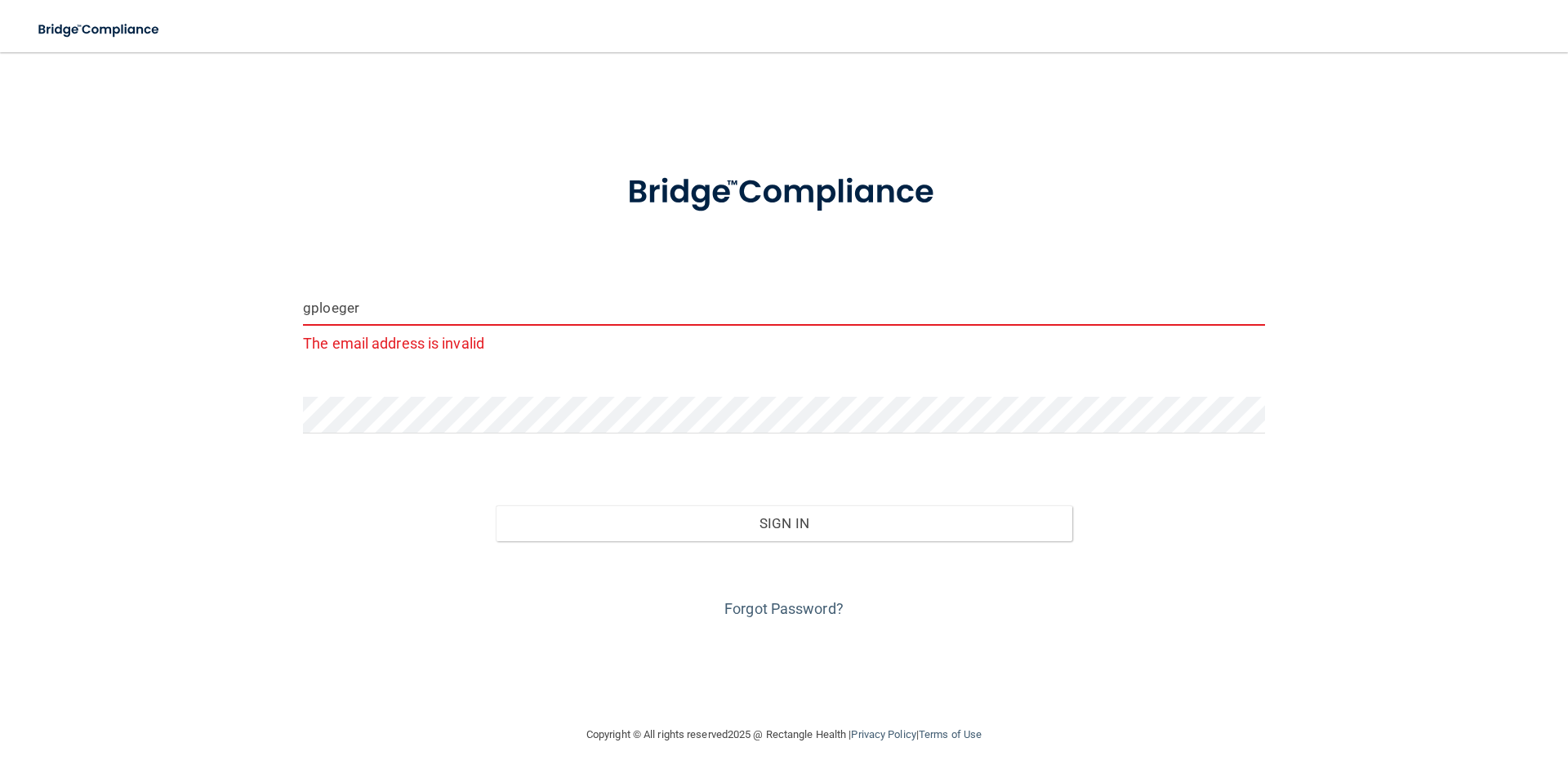
type input "[EMAIL_ADDRESS][DOMAIN_NAME]"
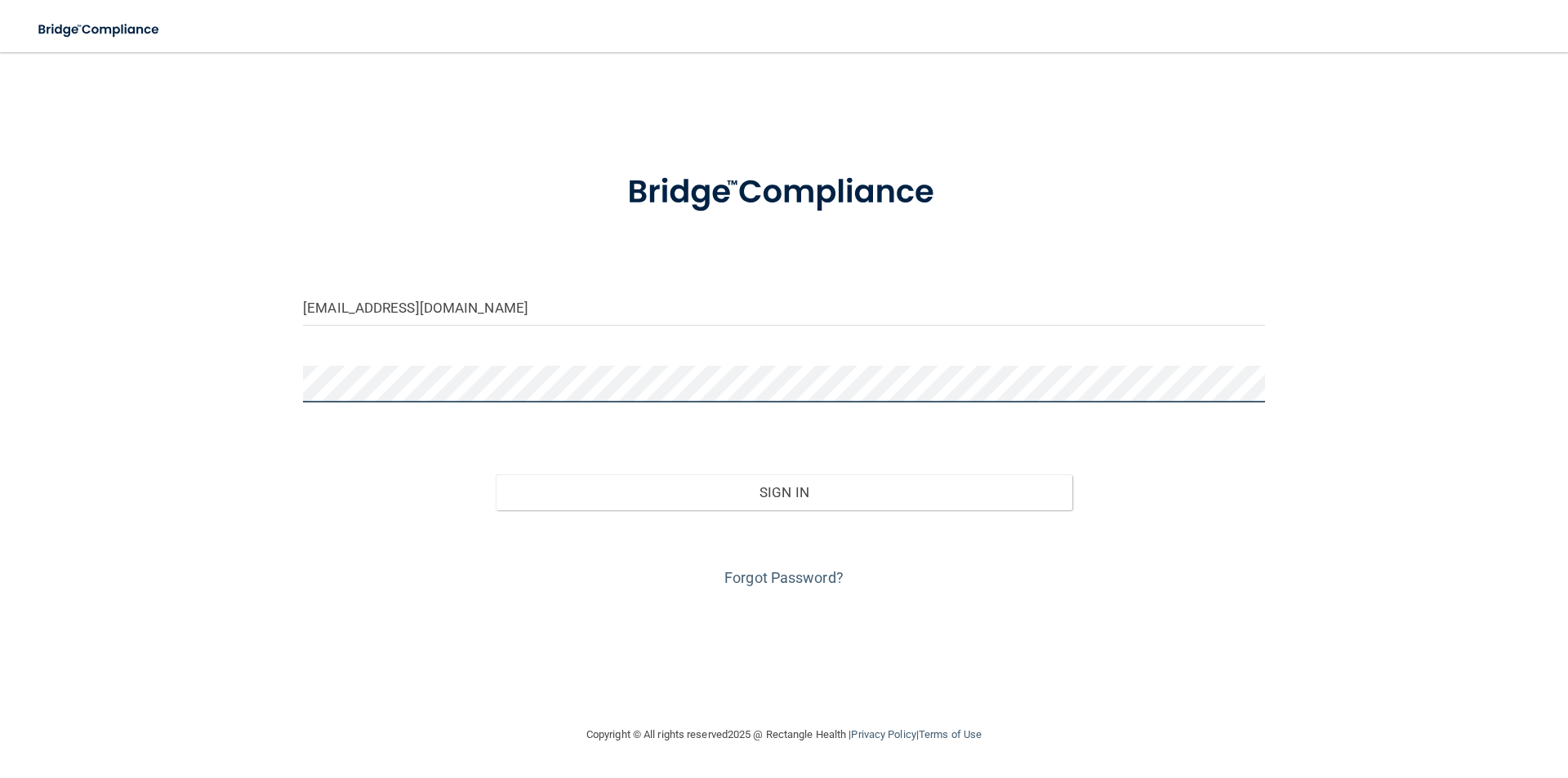
click at [0, 367] on main "gploeger1@gmail.com Invalid email/password. You don't have permission to access…" at bounding box center [784, 415] width 1568 height 726
click at [495, 474] on button "Sign In" at bounding box center [784, 492] width 577 height 36
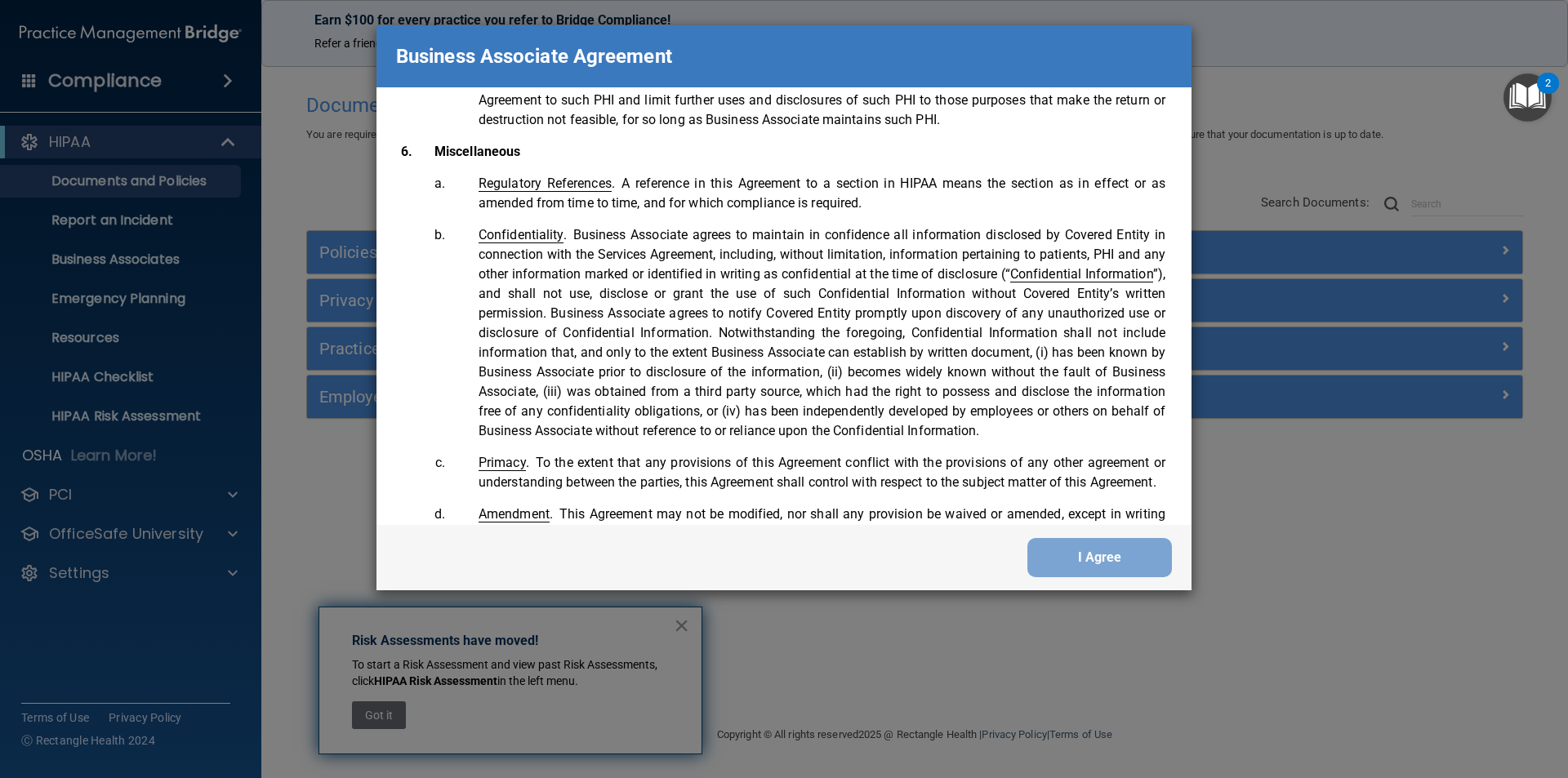
scroll to position [3329, 0]
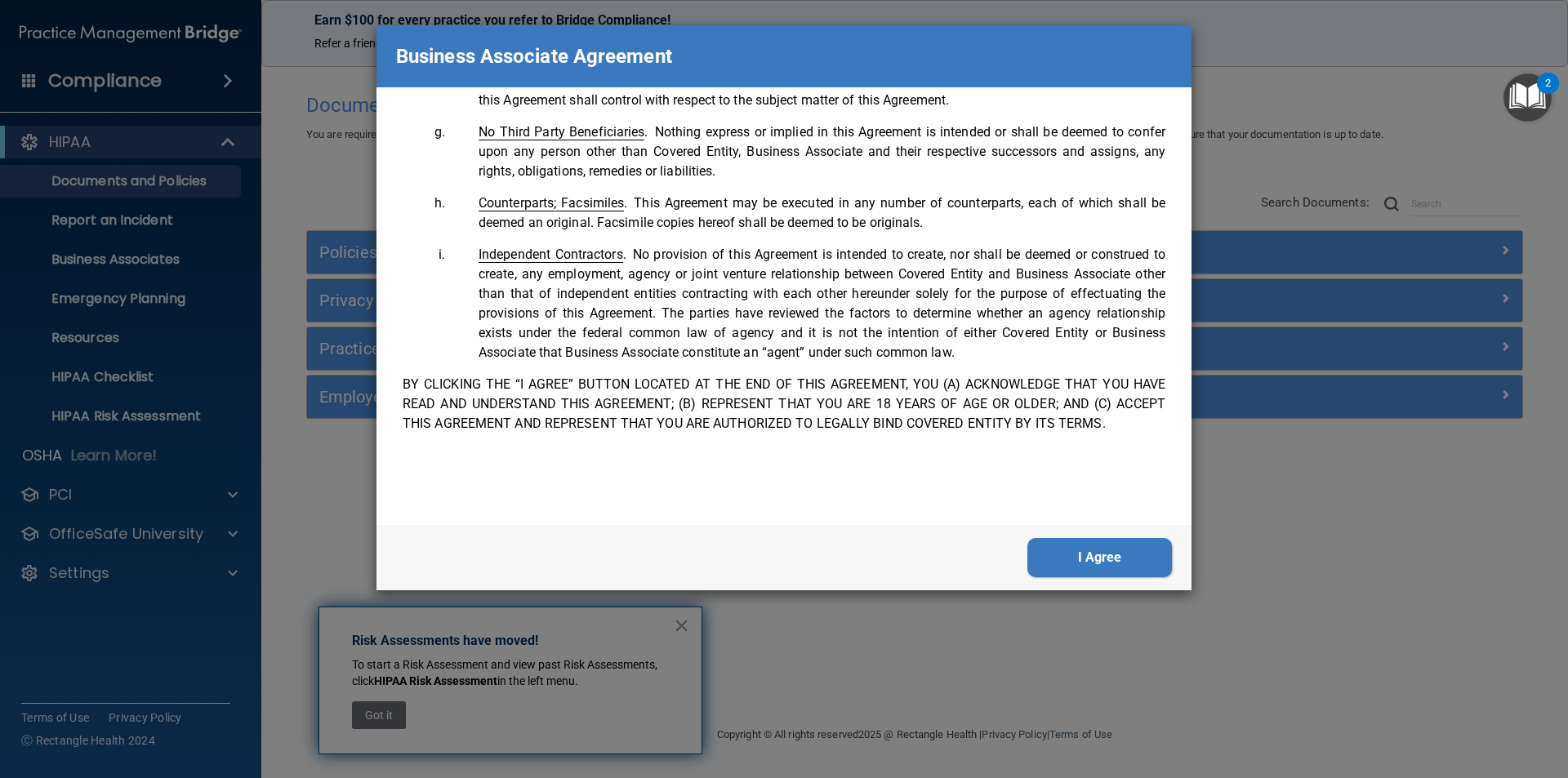
click at [1107, 548] on button "I Agree" at bounding box center [1100, 557] width 145 height 39
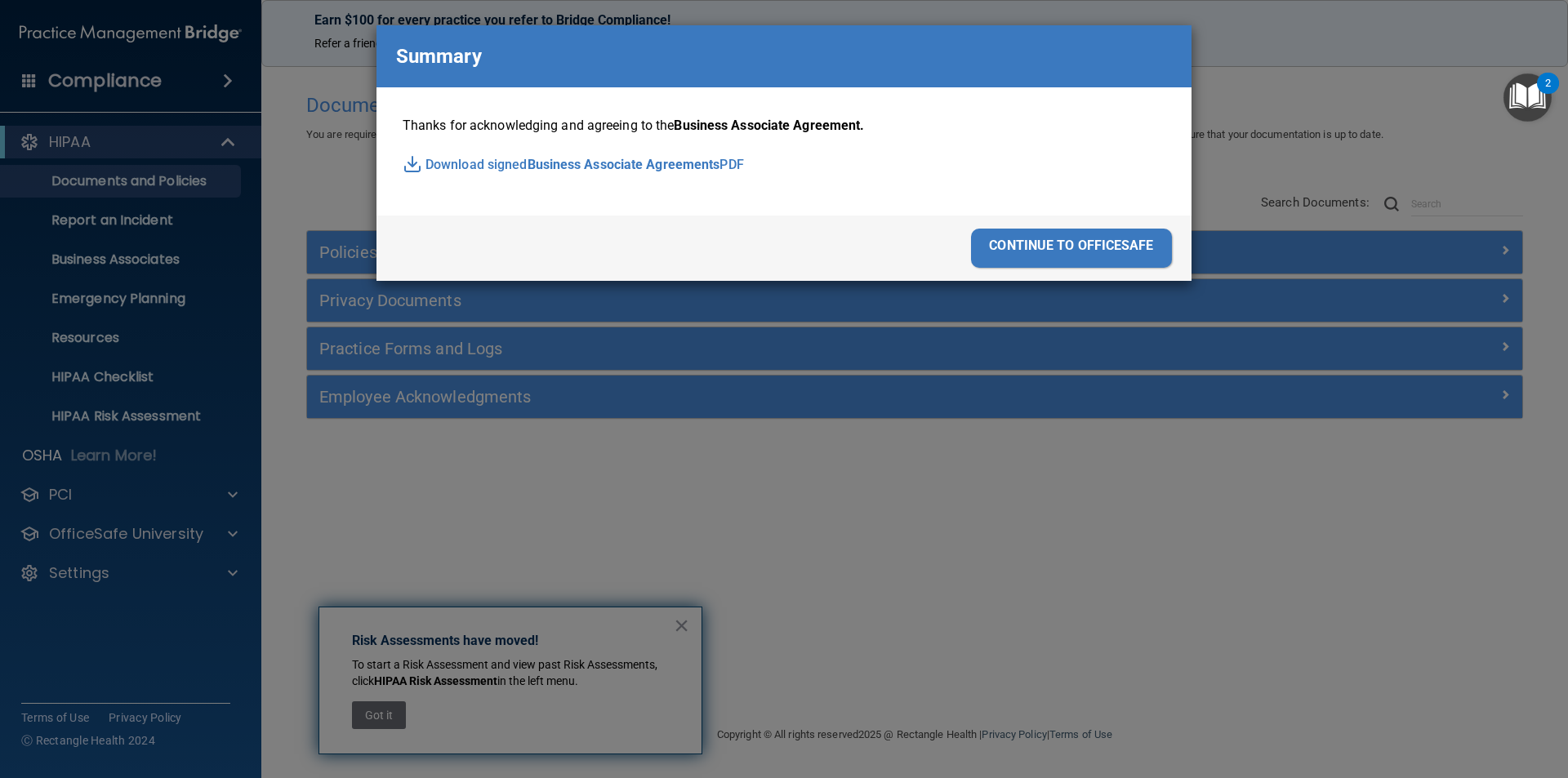
click at [1032, 238] on div "continue to officesafe" at bounding box center [1072, 248] width 201 height 39
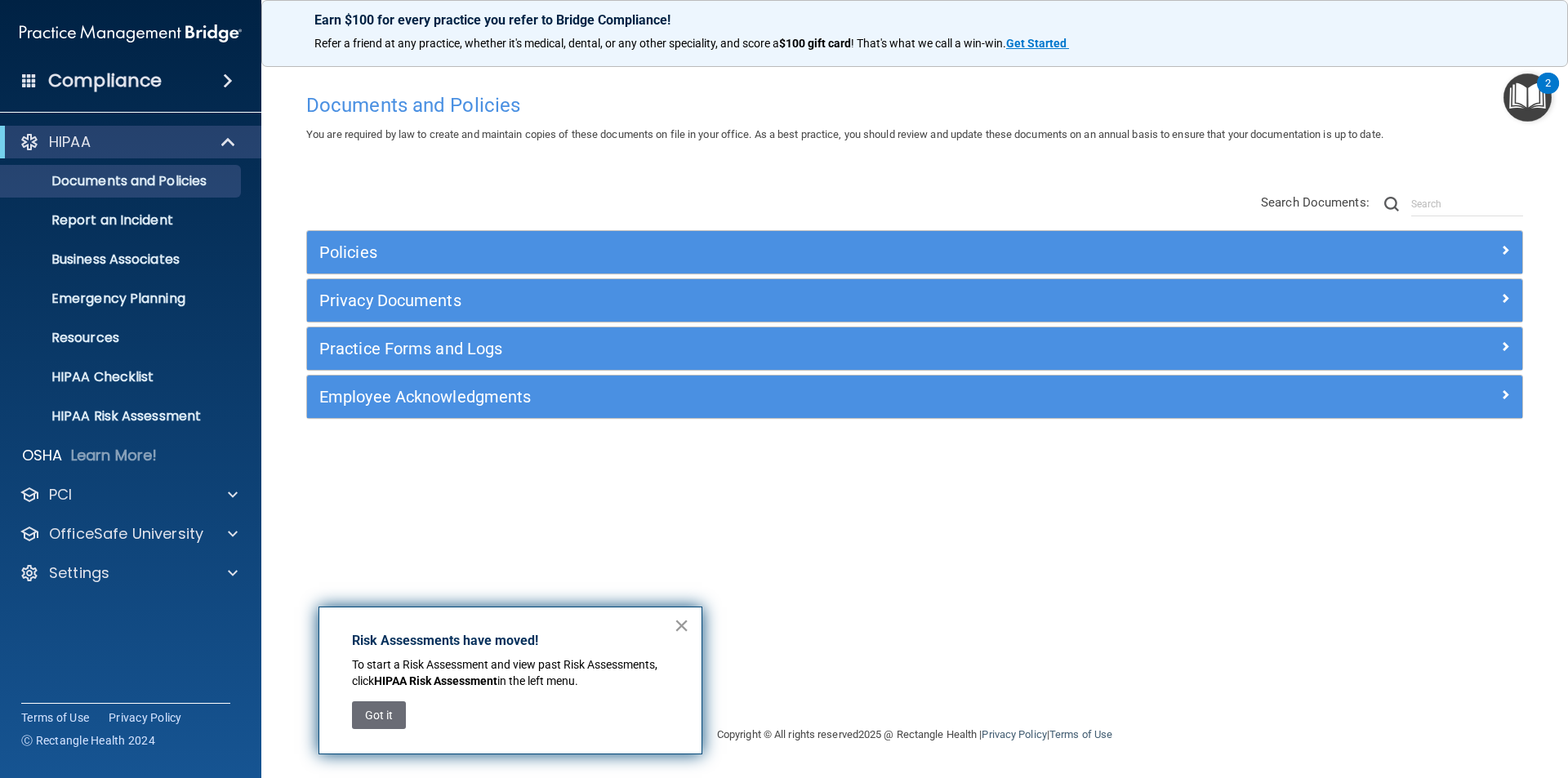
click at [683, 627] on button "×" at bounding box center [681, 625] width 16 height 26
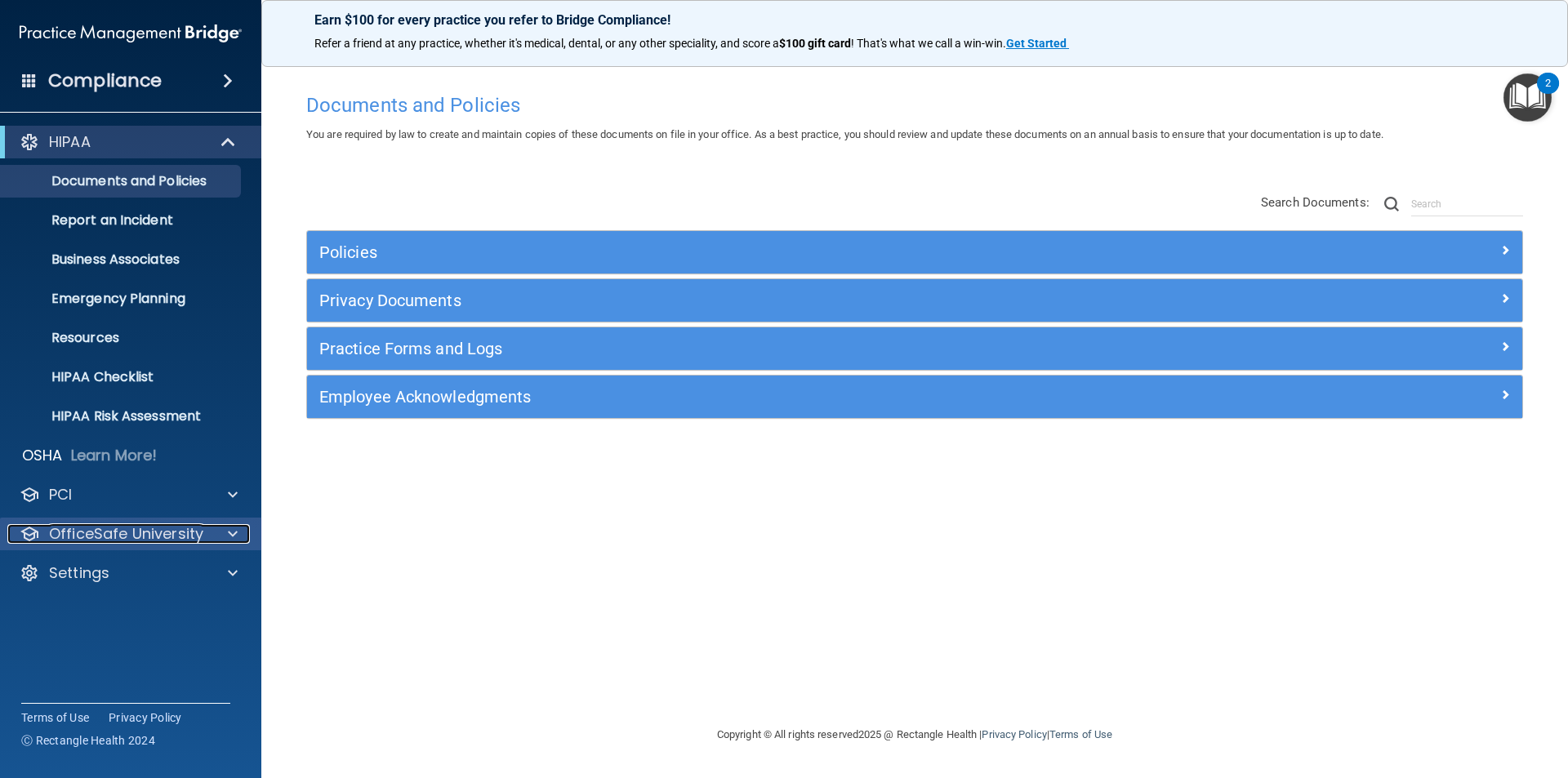
click at [226, 529] on div at bounding box center [231, 534] width 41 height 20
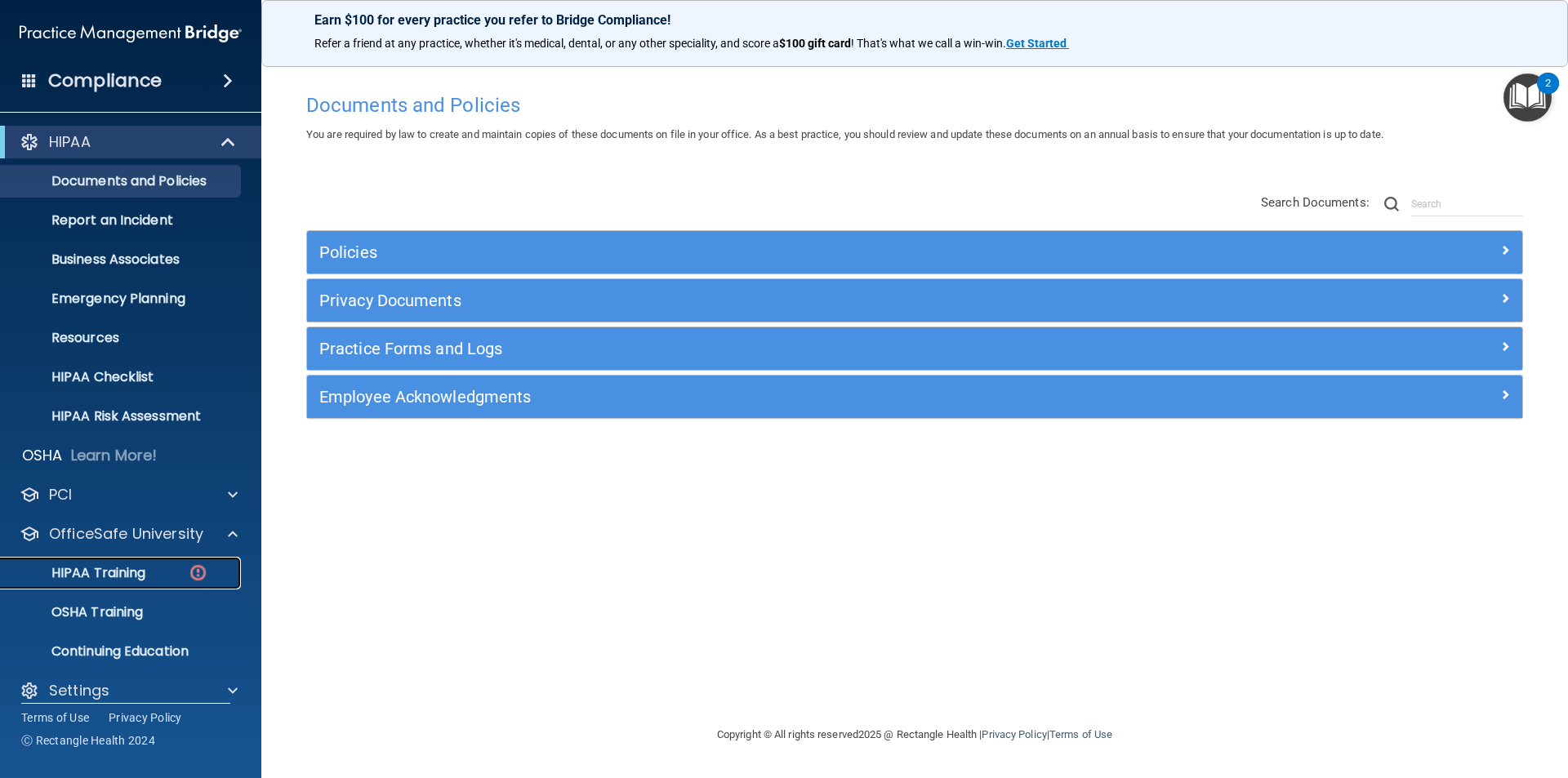
click at [90, 576] on p "HIPAA Training" at bounding box center [78, 573] width 135 height 16
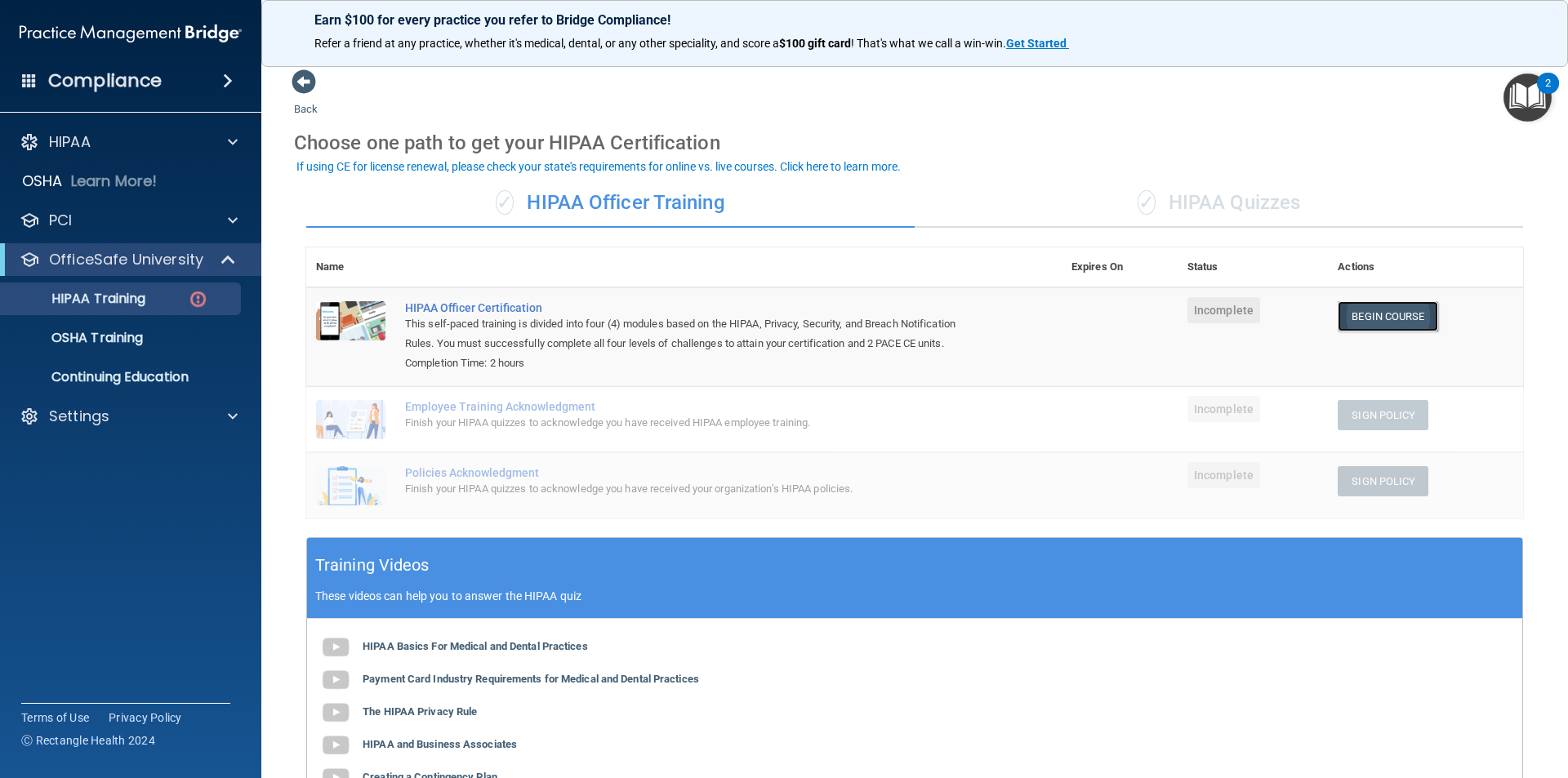
click at [1378, 319] on link "Begin Course" at bounding box center [1387, 316] width 100 height 30
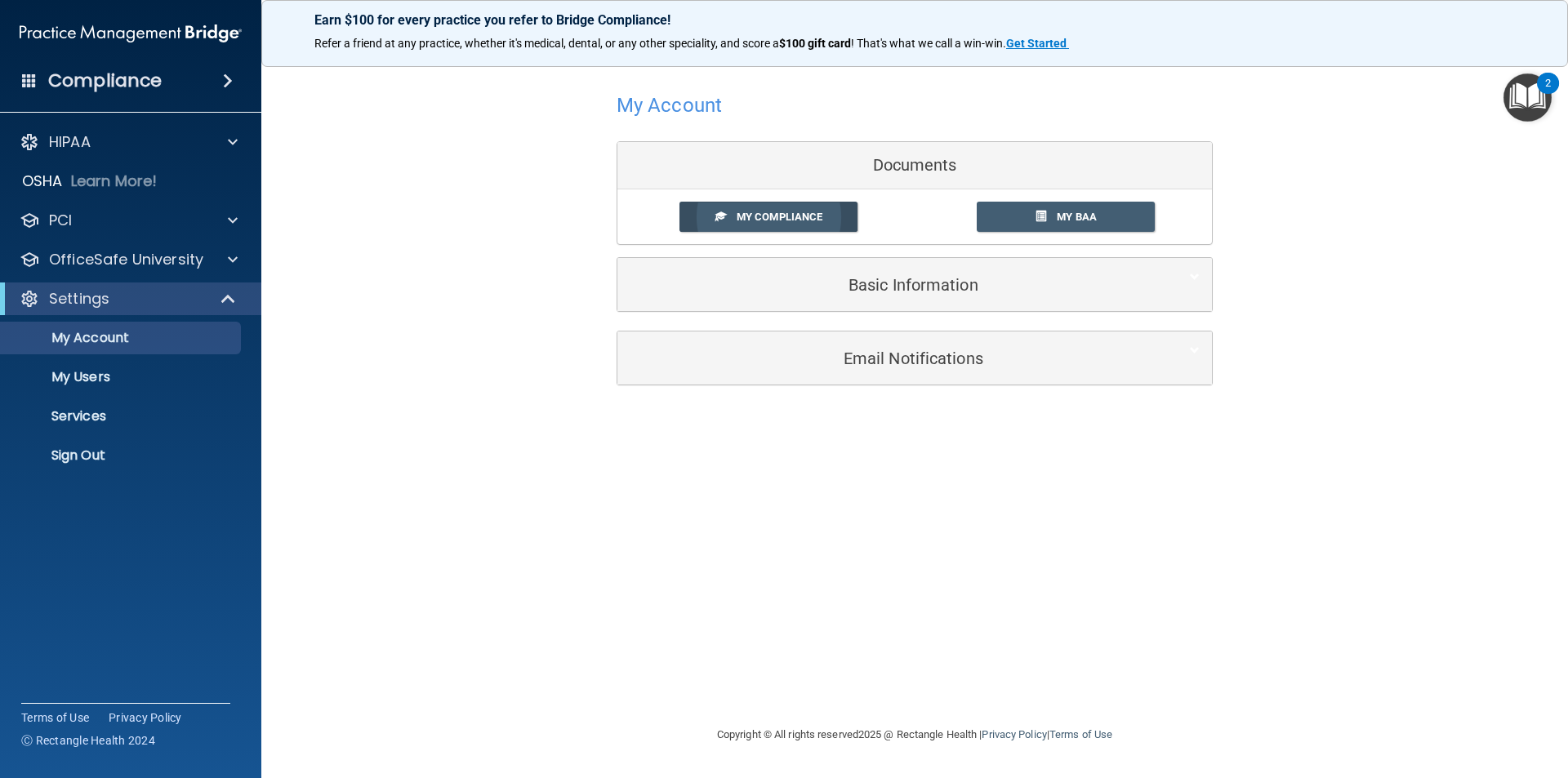
click at [761, 218] on span "My Compliance" at bounding box center [779, 217] width 86 height 12
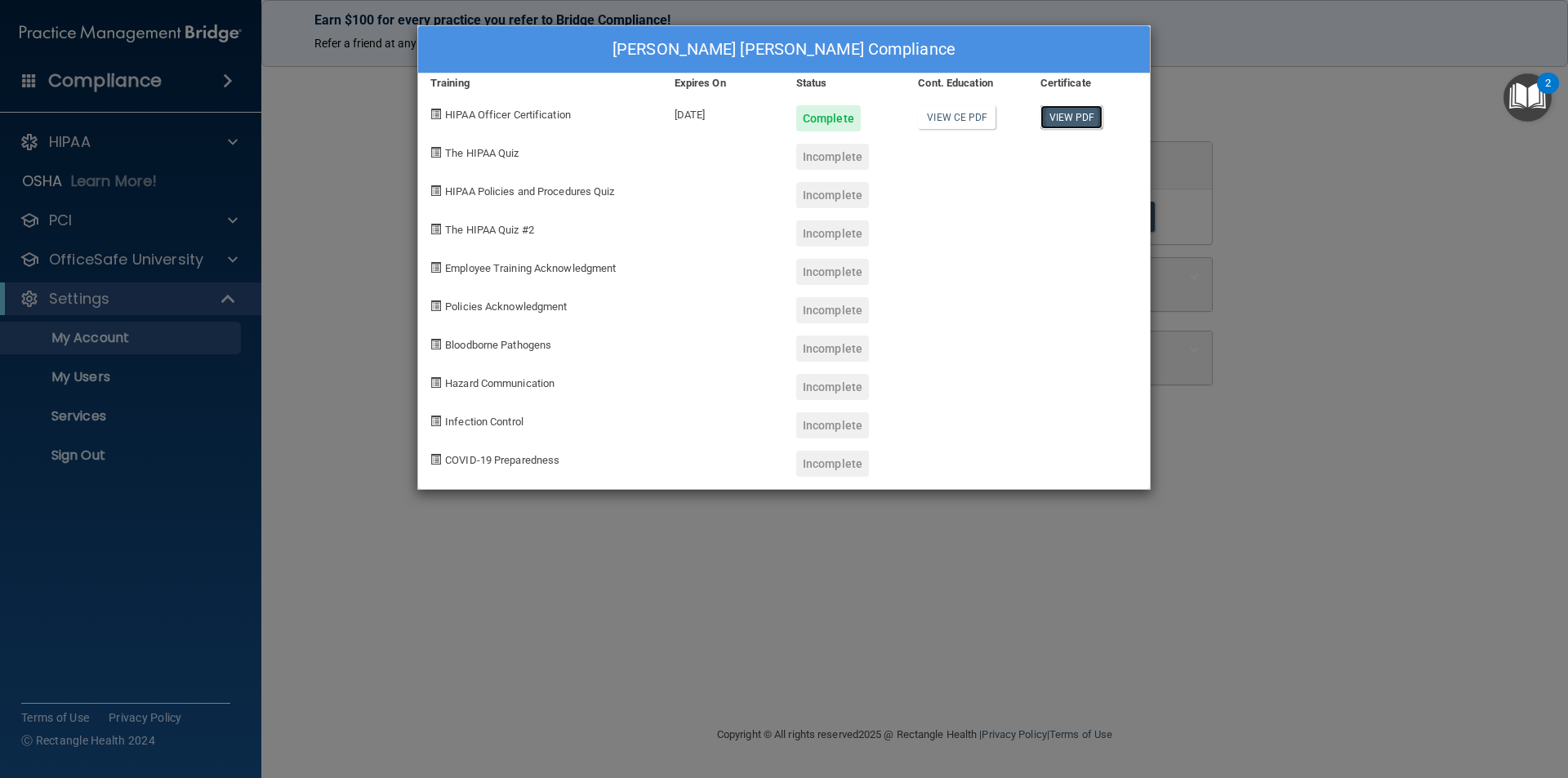
click at [1070, 110] on link "View PDF" at bounding box center [1072, 117] width 63 height 24
click at [342, 142] on div "Ploeger Gregory's Compliance Training Expires On Status Cont. Education Certifi…" at bounding box center [784, 389] width 1568 height 778
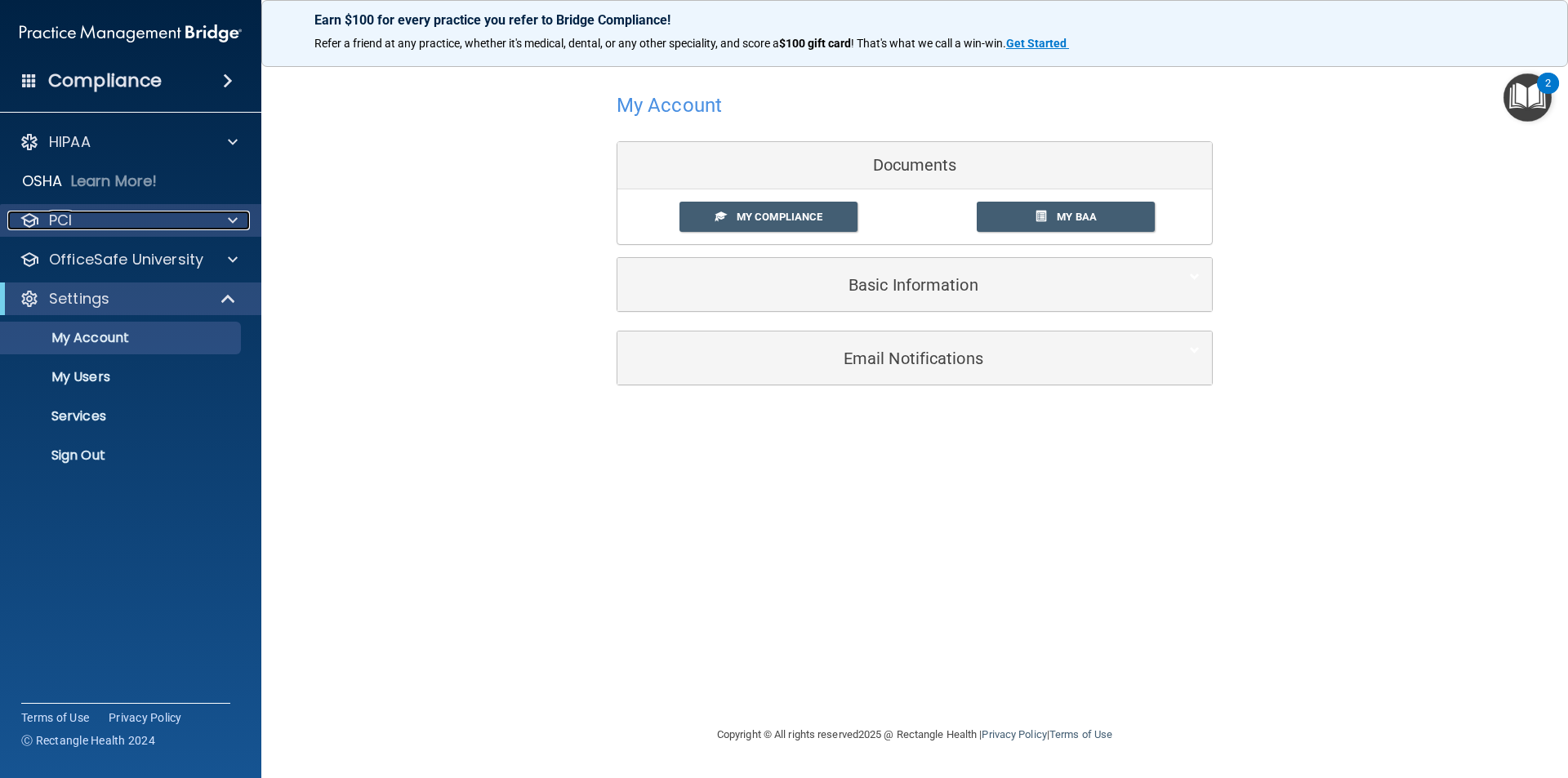
click at [227, 222] on div at bounding box center [231, 221] width 41 height 20
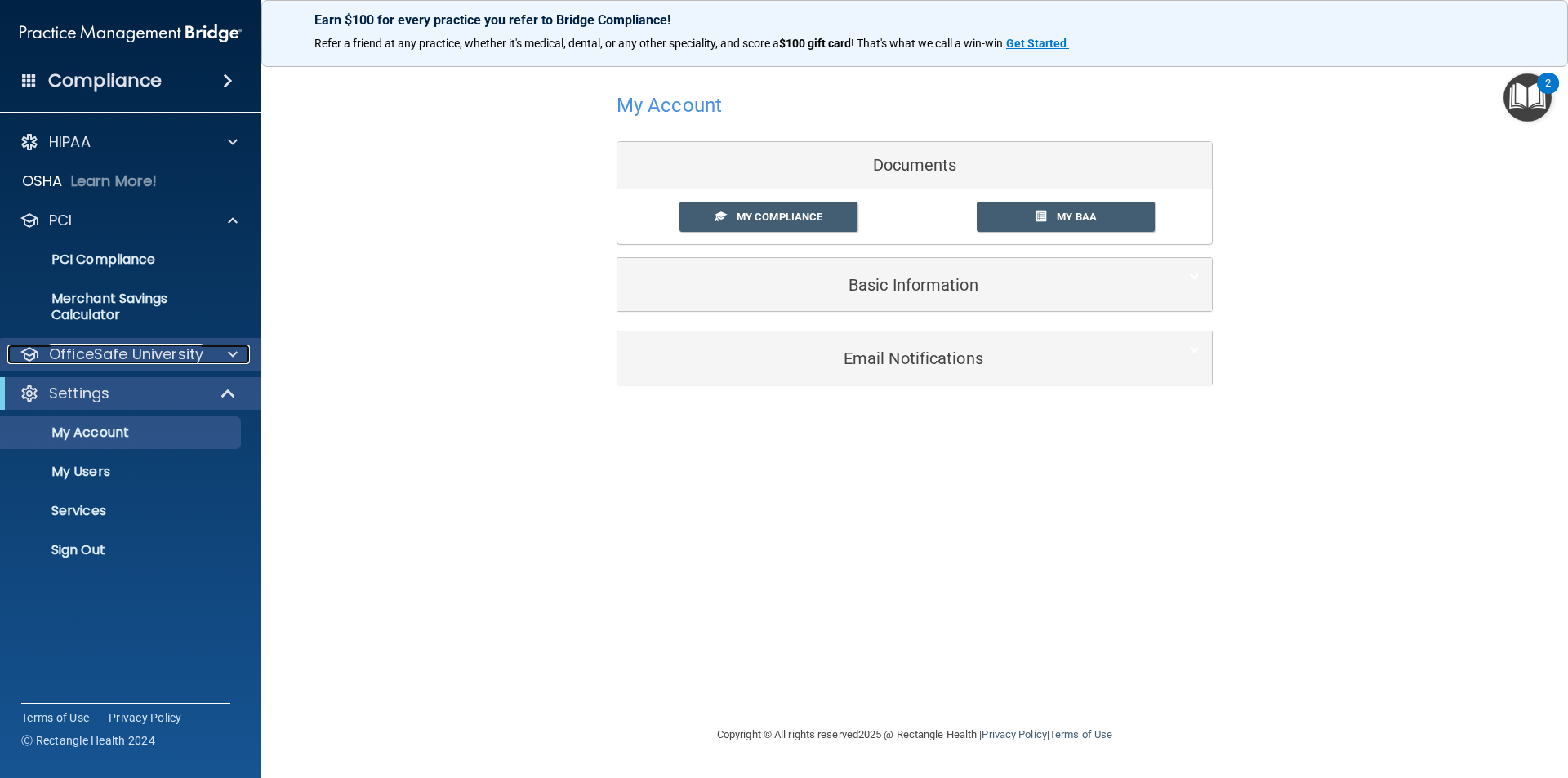
click at [224, 351] on div at bounding box center [231, 355] width 41 height 20
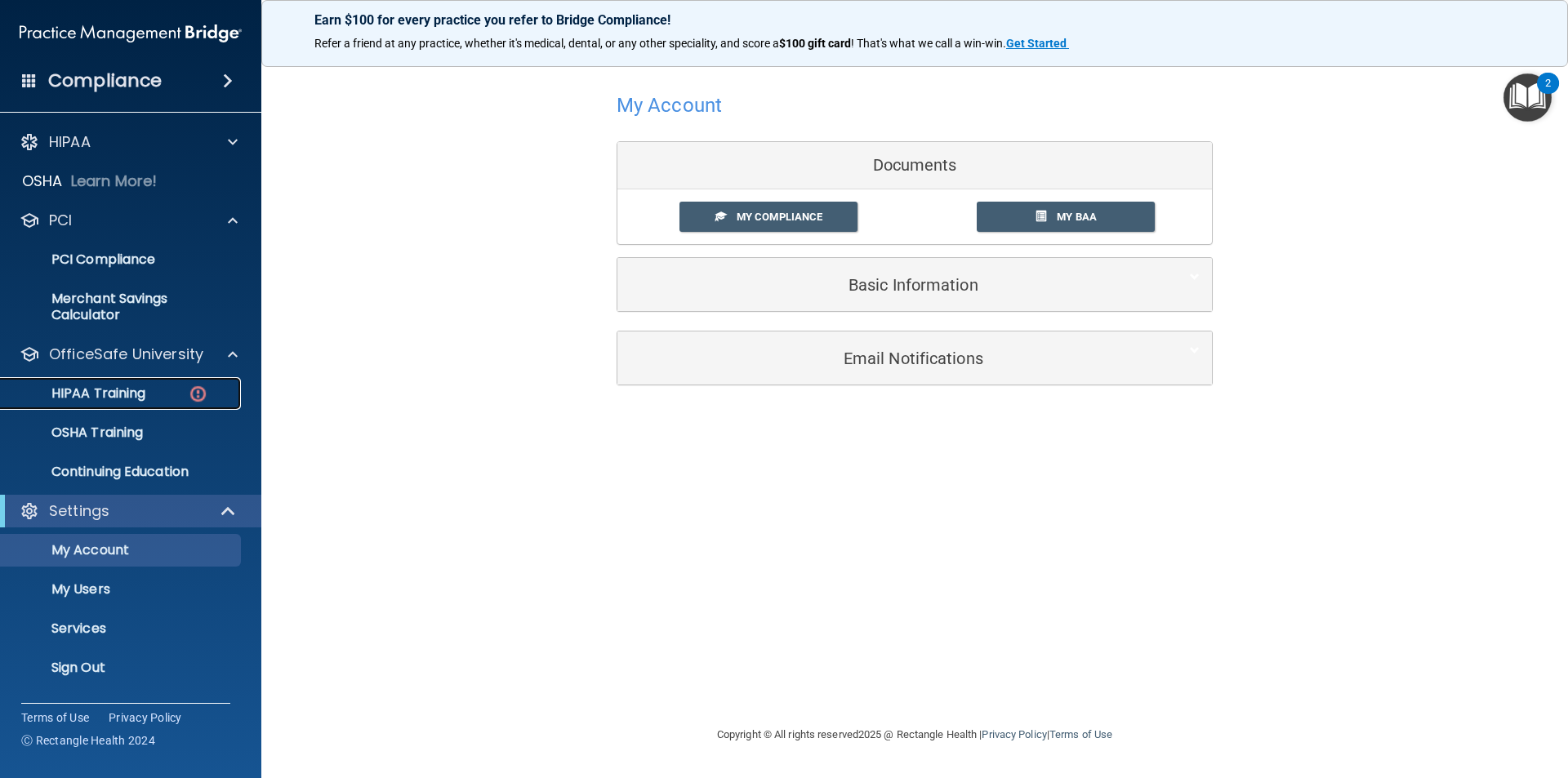
click at [113, 390] on p "HIPAA Training" at bounding box center [78, 394] width 135 height 16
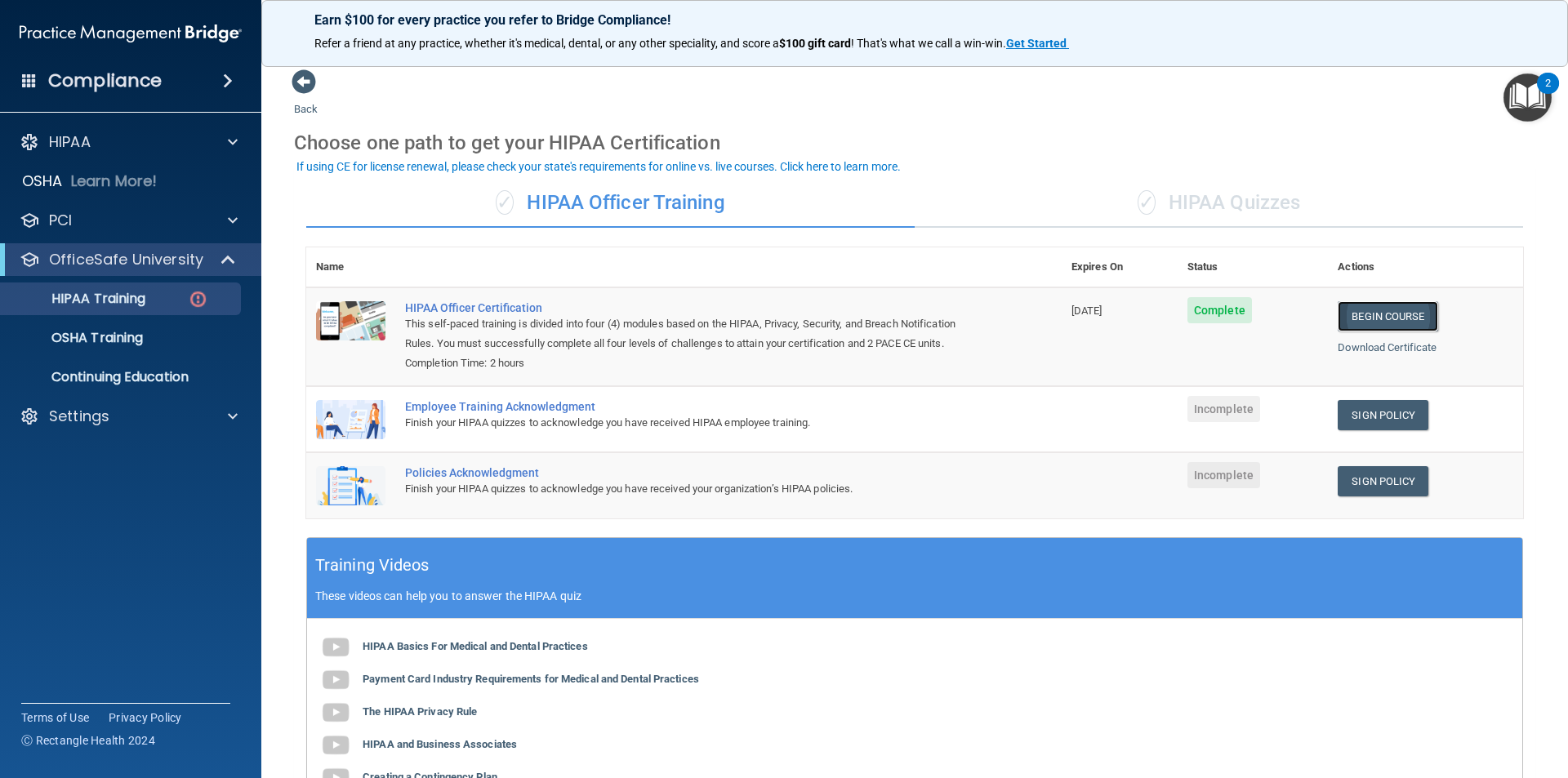
click at [1380, 311] on link "Begin Course" at bounding box center [1387, 316] width 100 height 30
click at [1369, 411] on link "Sign Policy" at bounding box center [1382, 415] width 91 height 30
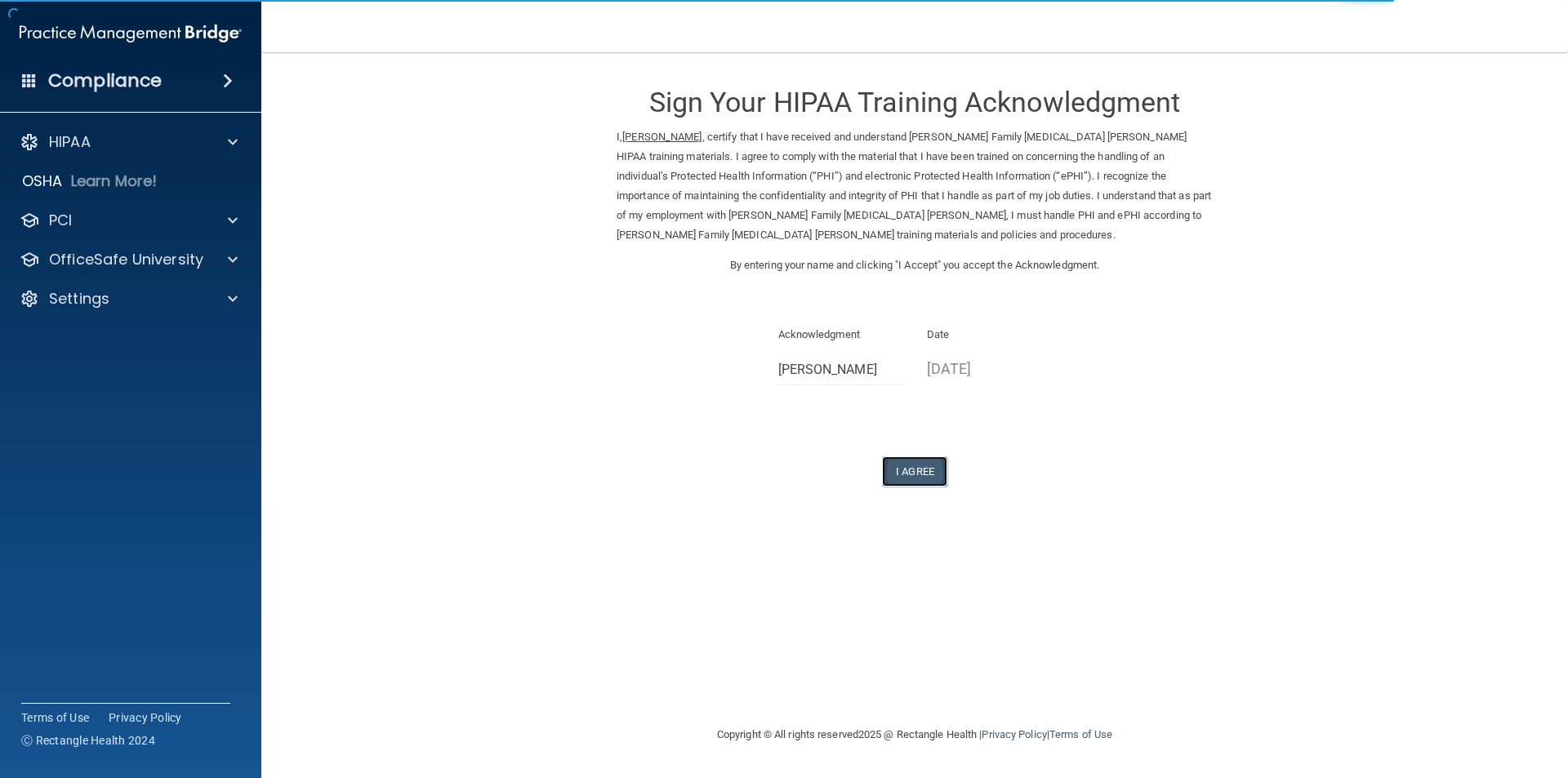
click at [917, 470] on button "I Agree" at bounding box center [915, 471] width 65 height 30
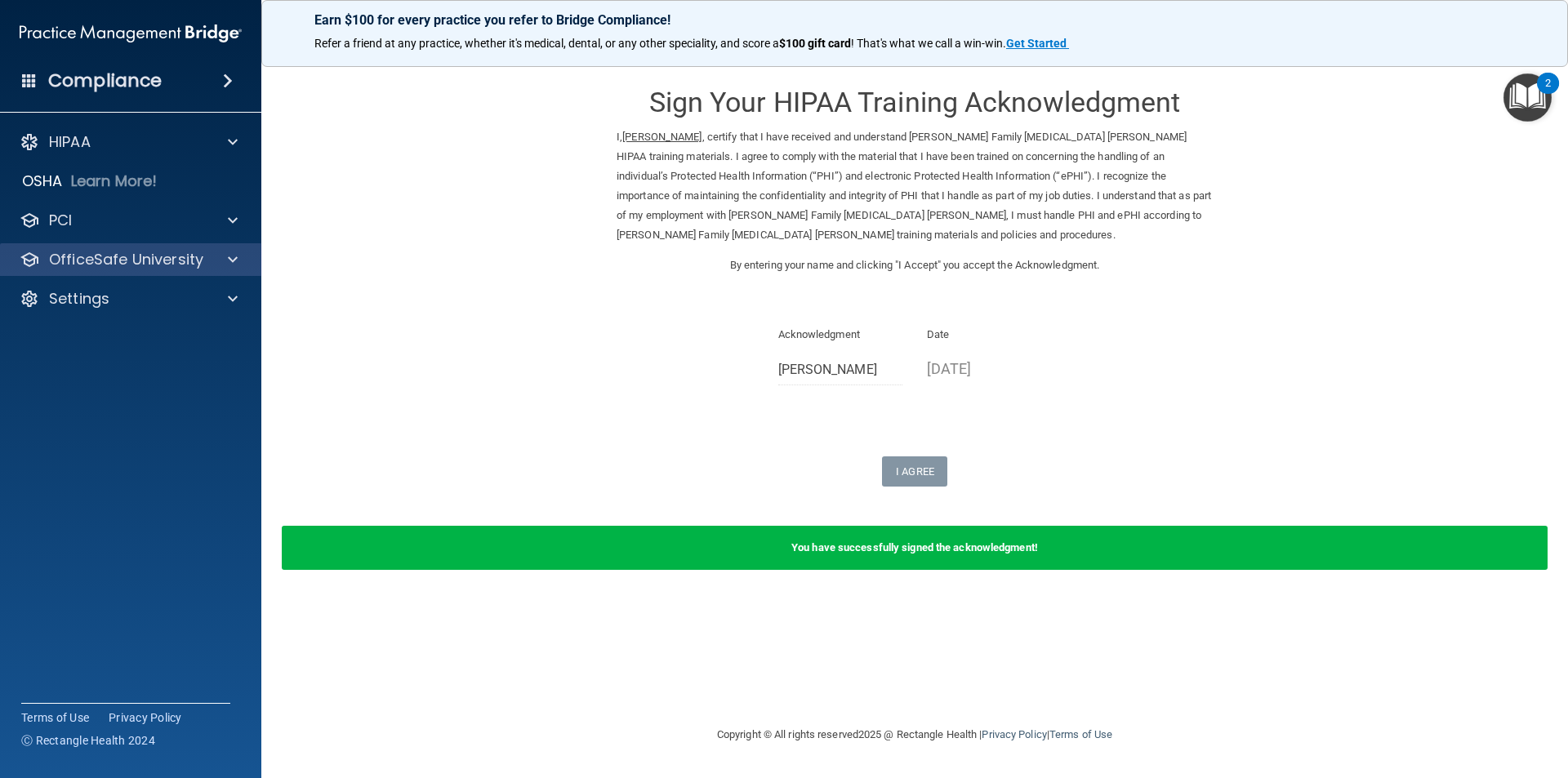
click at [105, 271] on div "OfficeSafe University" at bounding box center [131, 260] width 262 height 33
click at [232, 262] on span at bounding box center [233, 260] width 10 height 20
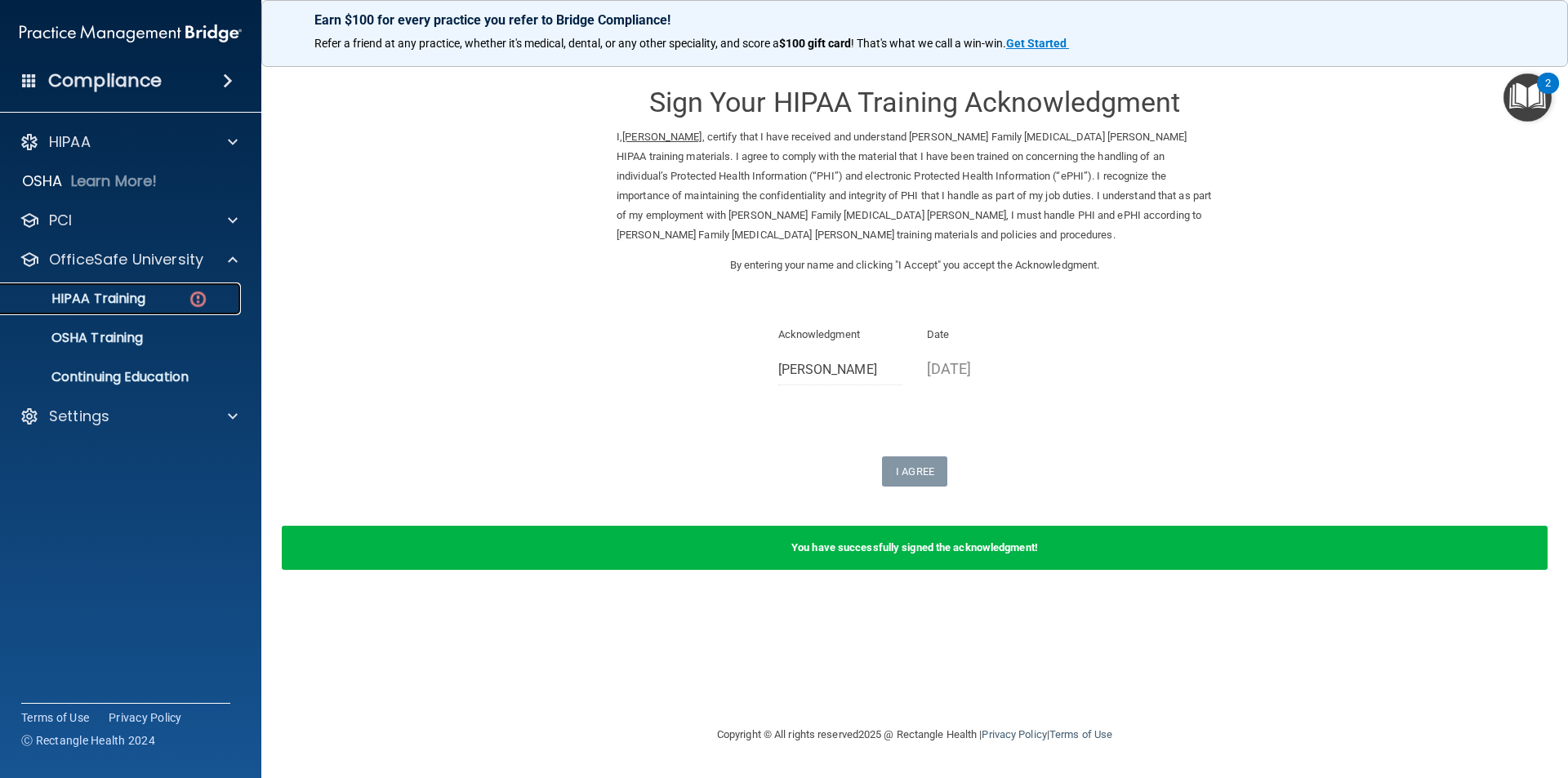
click at [129, 306] on p "HIPAA Training" at bounding box center [78, 299] width 135 height 16
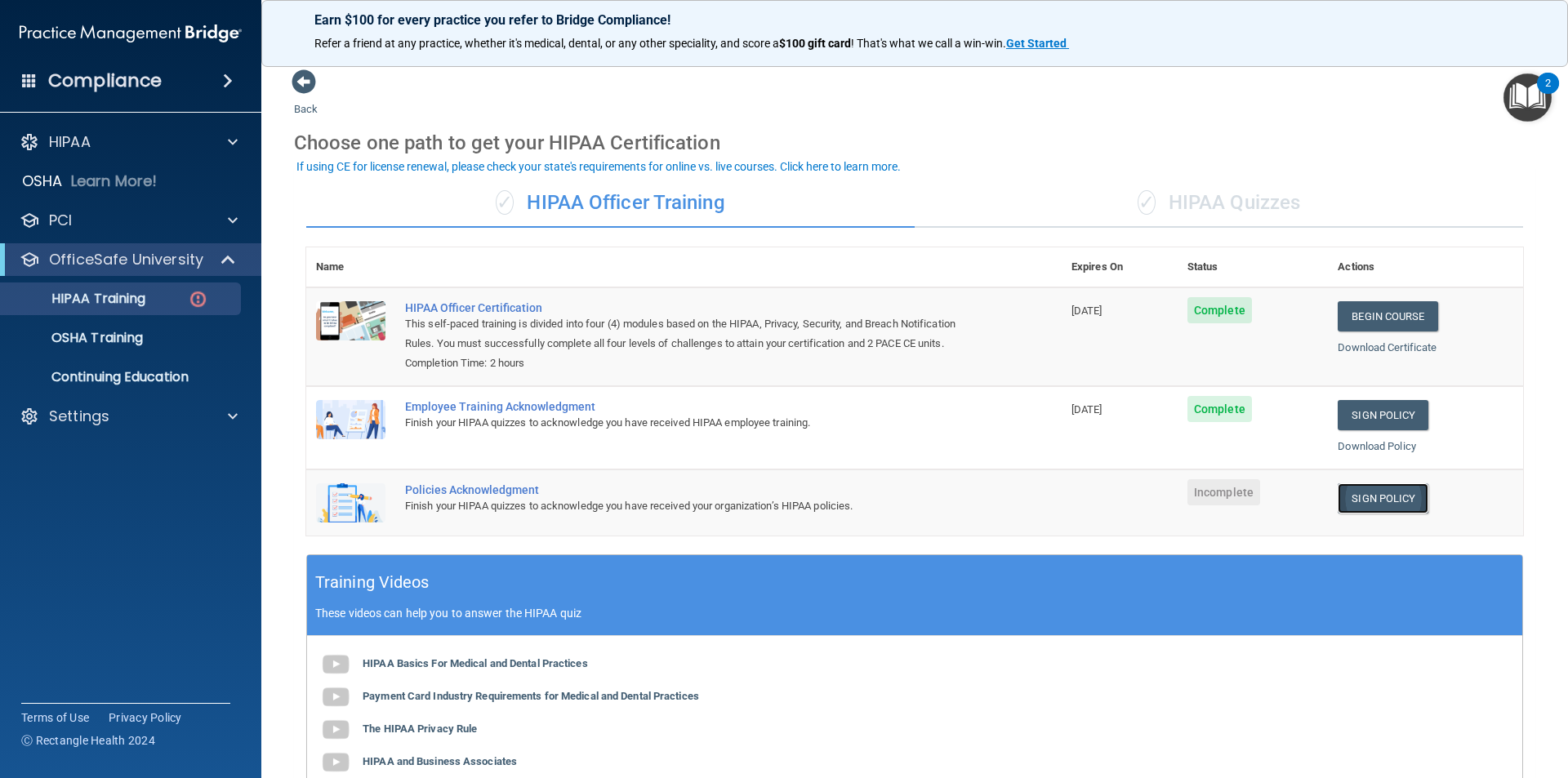
click at [1379, 499] on link "Sign Policy" at bounding box center [1382, 498] width 91 height 30
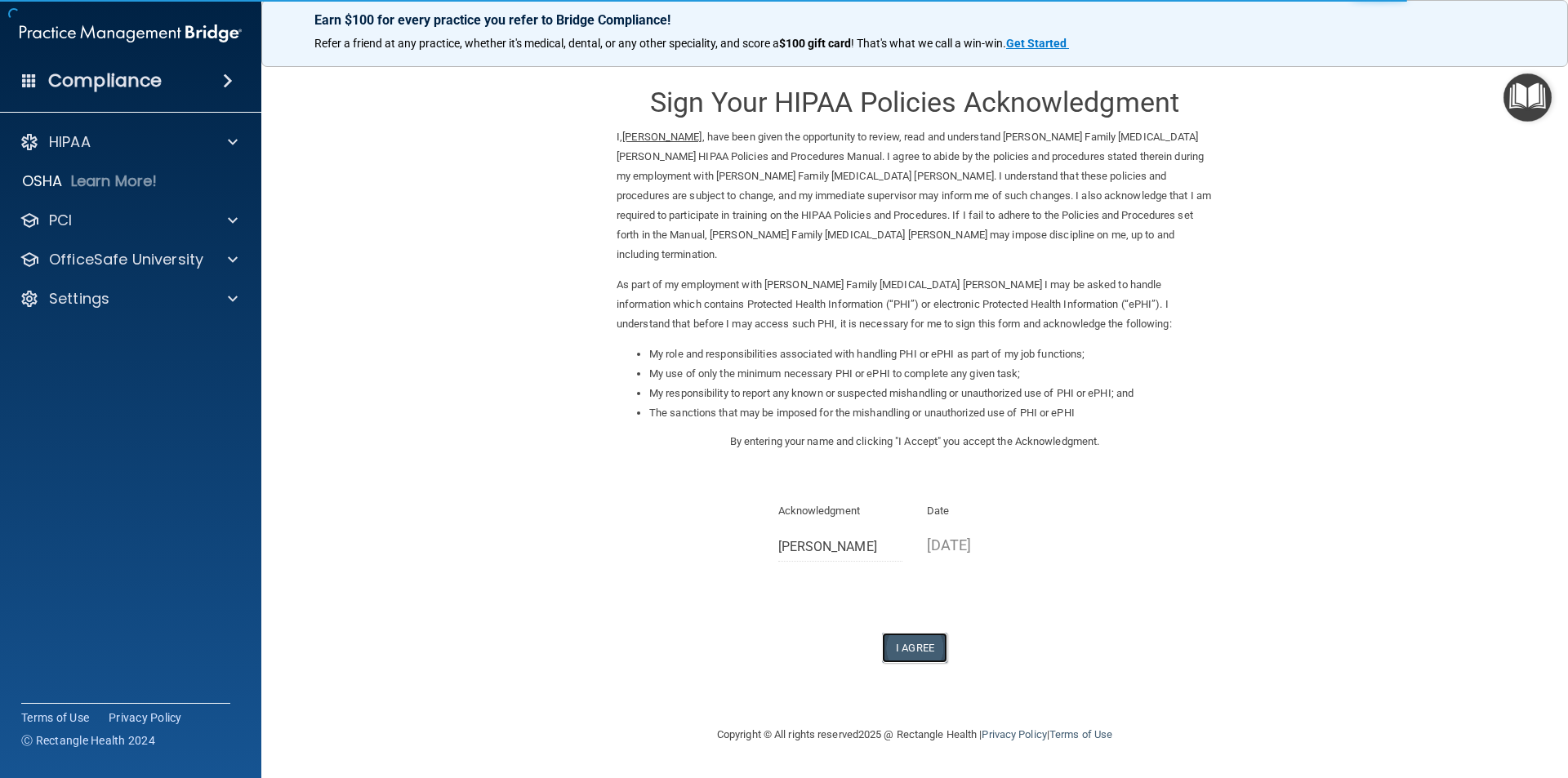
click at [914, 633] on button "I Agree" at bounding box center [915, 647] width 65 height 30
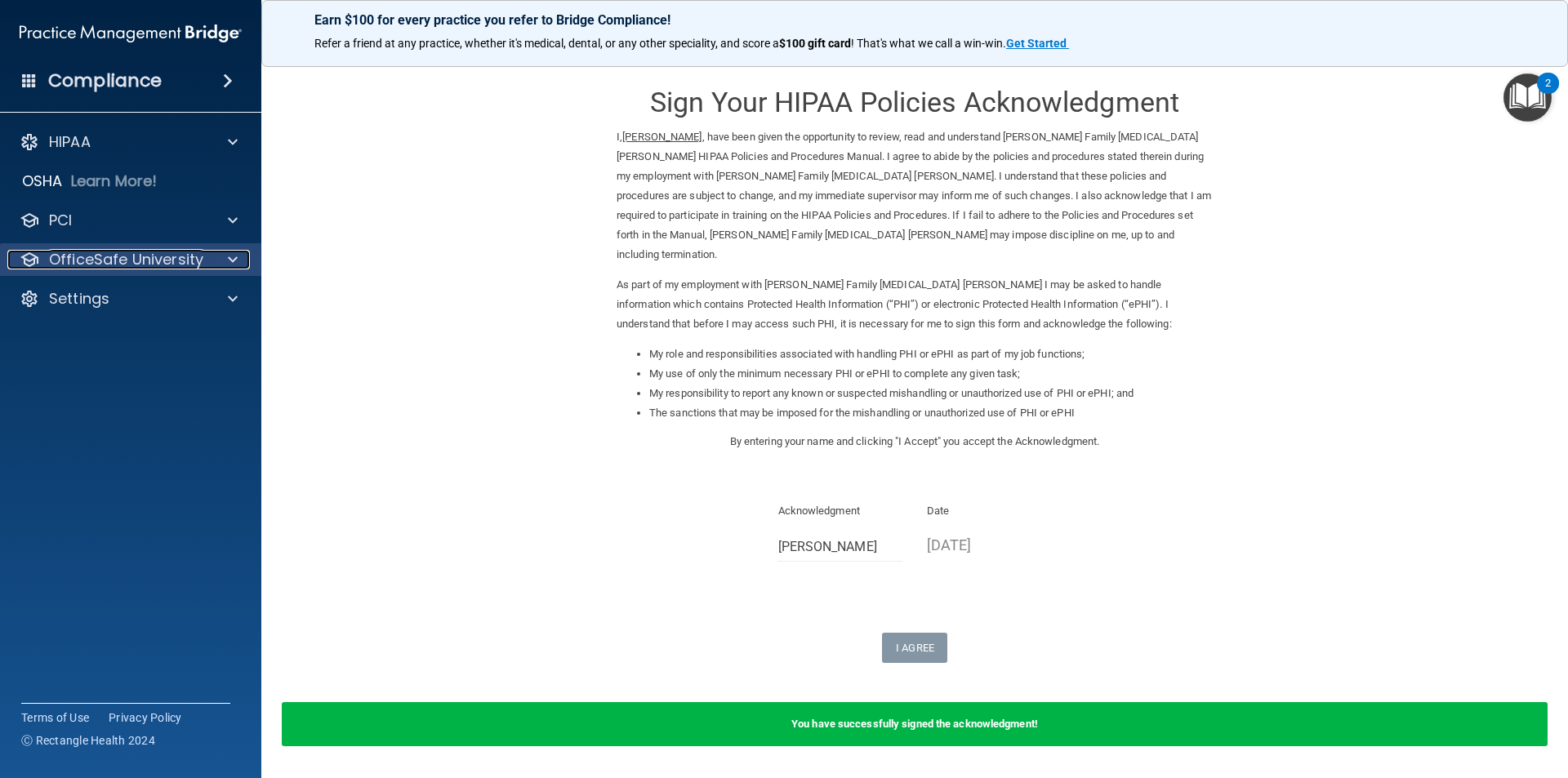
click at [126, 266] on p "OfficeSafe University" at bounding box center [126, 260] width 155 height 20
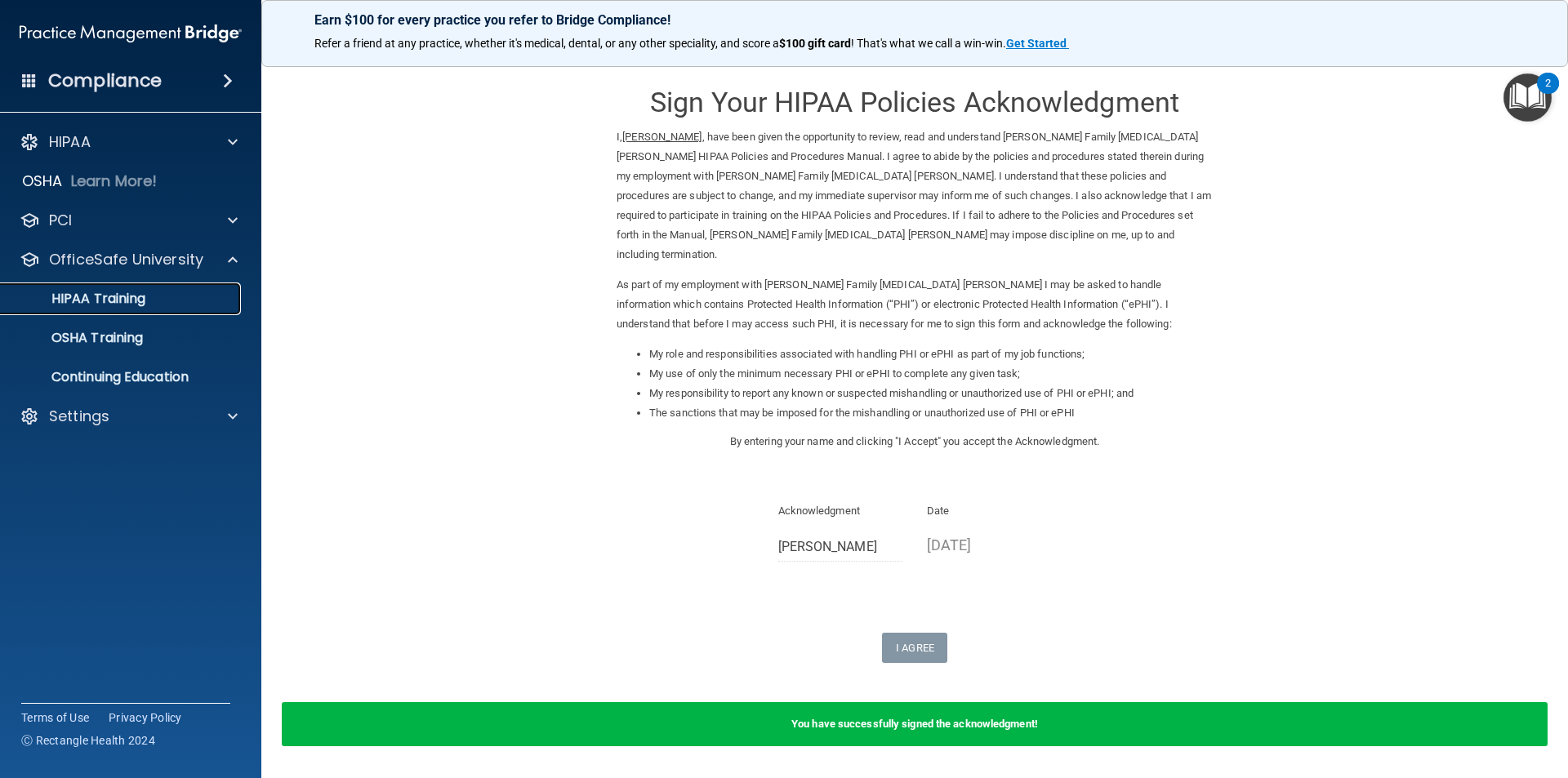
click at [105, 302] on p "HIPAA Training" at bounding box center [78, 299] width 135 height 16
